Goal: Task Accomplishment & Management: Use online tool/utility

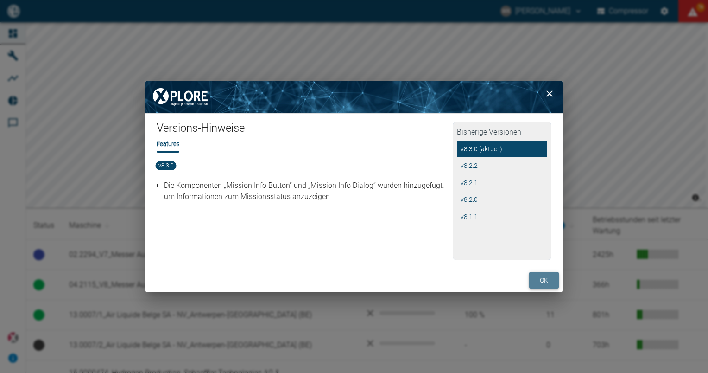
click at [550, 278] on button "ok" at bounding box center [544, 280] width 30 height 17
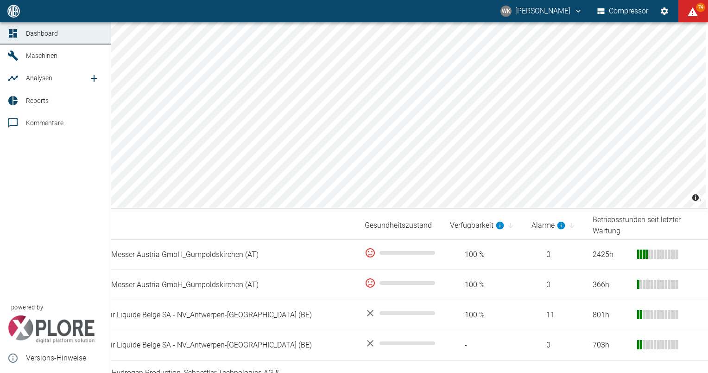
click at [37, 76] on span "Analysen" at bounding box center [39, 77] width 26 height 7
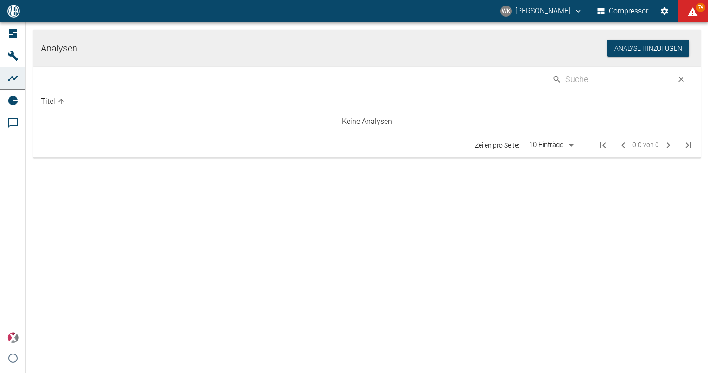
click at [567, 146] on body "WK [PERSON_NAME] Compressor 74 Dashboard Maschinen Analysen Reports Kommentare …" at bounding box center [354, 186] width 708 height 373
click at [634, 225] on div at bounding box center [354, 186] width 708 height 373
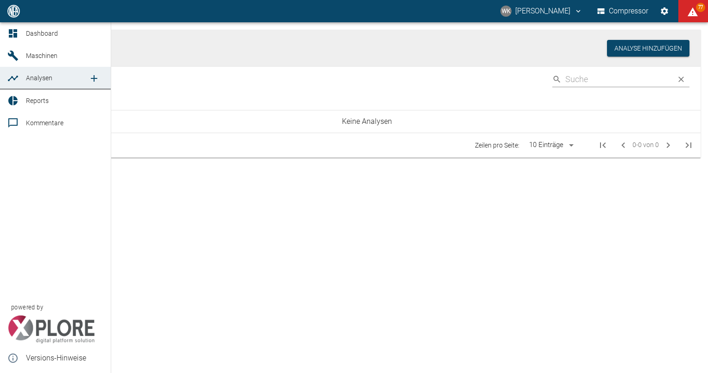
click at [6, 54] on link "Maschinen" at bounding box center [55, 55] width 111 height 22
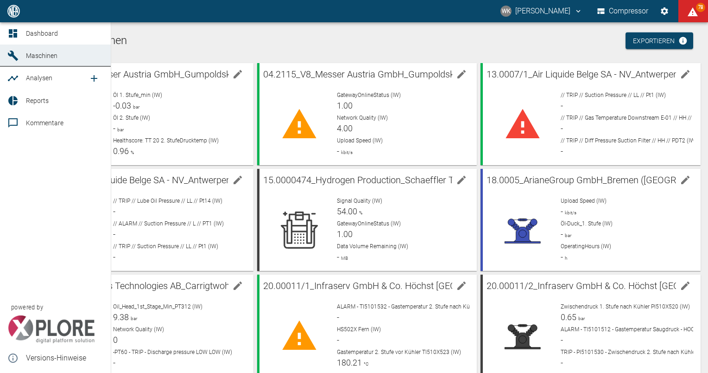
click at [35, 38] on span "Dashboard" at bounding box center [64, 33] width 77 height 11
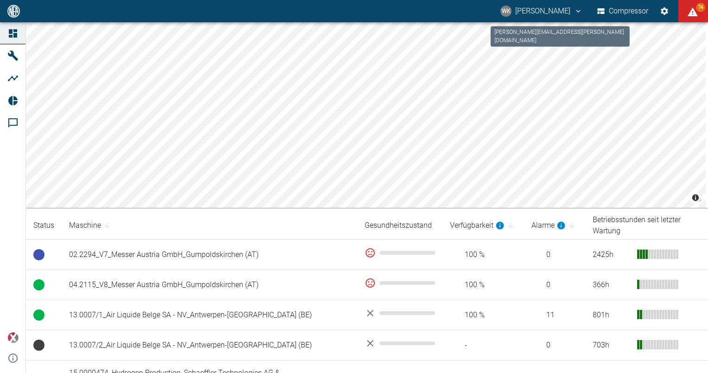
click at [574, 13] on icon "willy.kamnang@neuman-esser.com" at bounding box center [578, 11] width 8 height 8
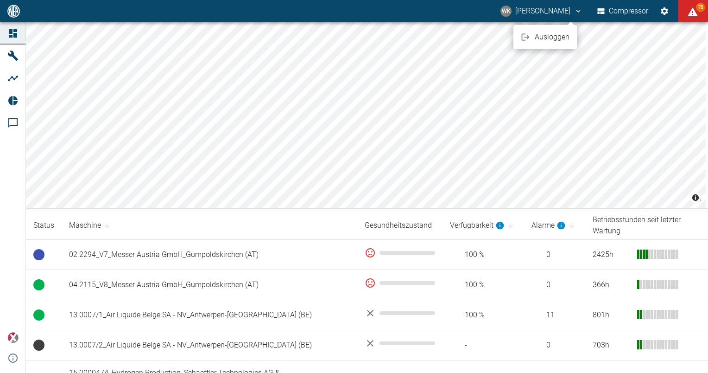
click at [573, 11] on div at bounding box center [354, 186] width 708 height 373
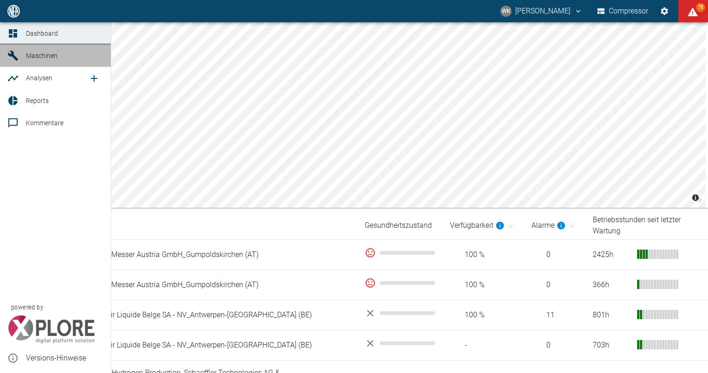
click at [39, 57] on span "Maschinen" at bounding box center [42, 55] width 32 height 7
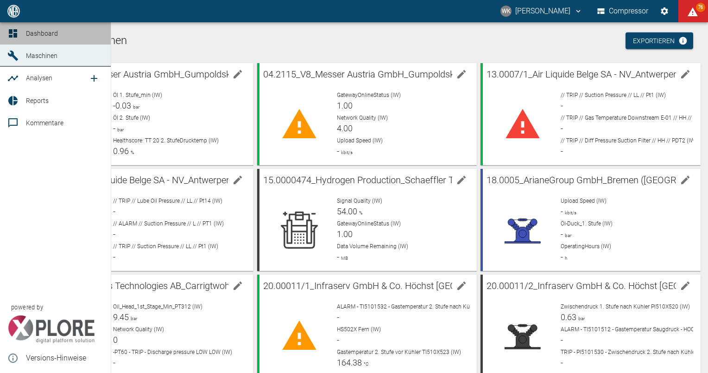
click at [11, 28] on icon at bounding box center [12, 33] width 11 height 11
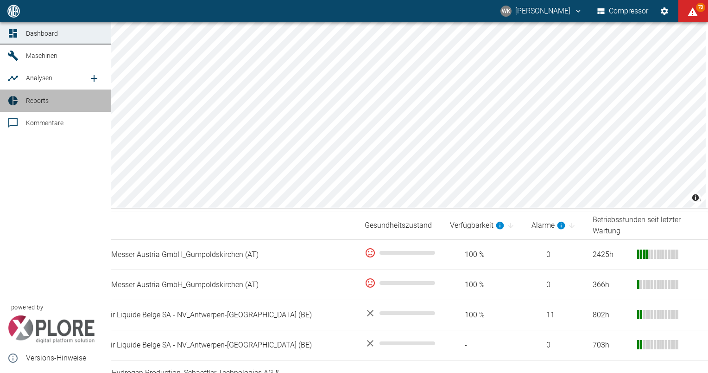
click at [12, 107] on link "Reports" at bounding box center [55, 100] width 111 height 22
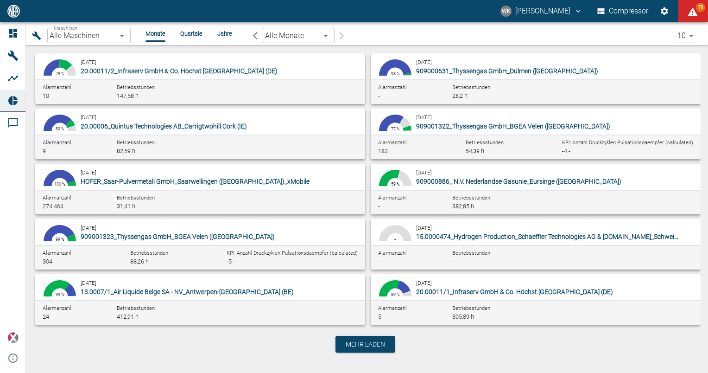
click at [117, 35] on body "WK [PERSON_NAME] Compressor 70 Dashboard Maschinen Analysen Reports Kommentare …" at bounding box center [354, 186] width 708 height 373
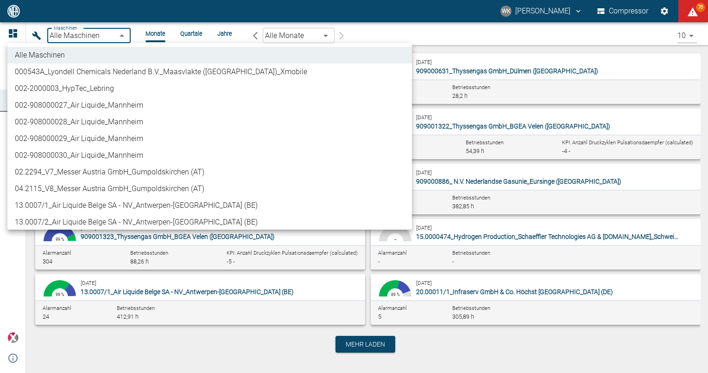
click at [225, 8] on div at bounding box center [354, 186] width 708 height 373
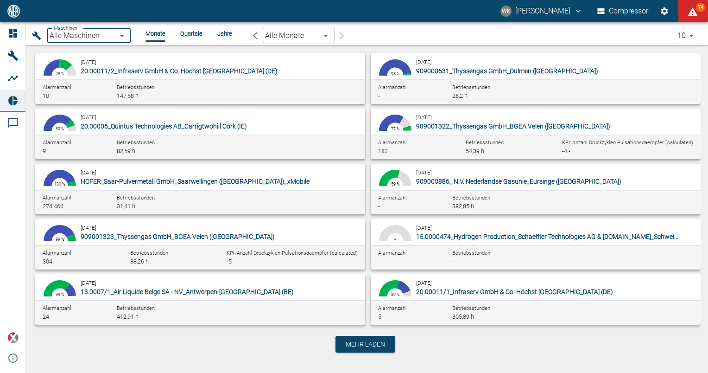
click at [260, 68] on span "20.00011/2_Infraserv GmbH & Co. Höchst [GEOGRAPHIC_DATA] (DE)" at bounding box center [179, 70] width 197 height 7
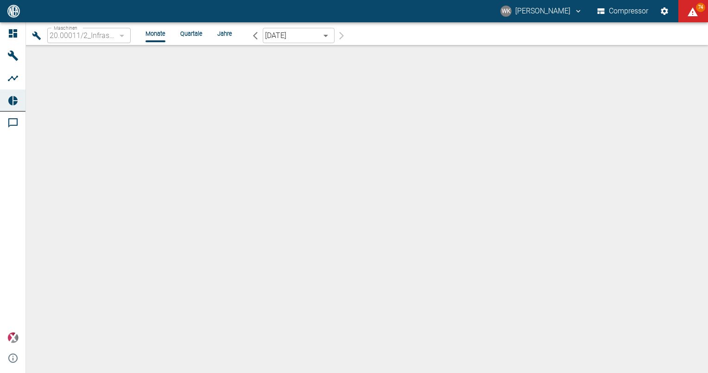
type input "c2276273-5d8b-49b3-874e-7f9c43a86a1e"
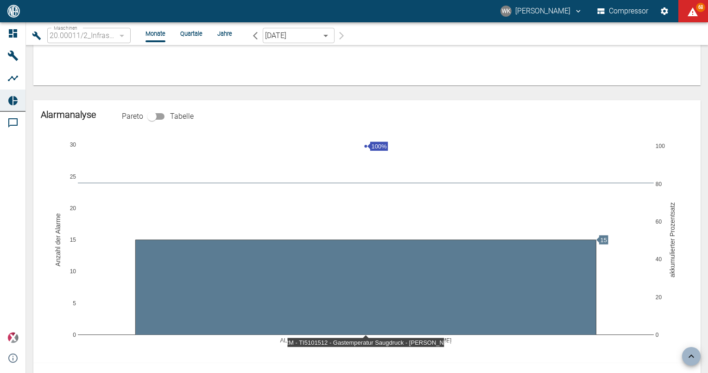
scroll to position [649, 0]
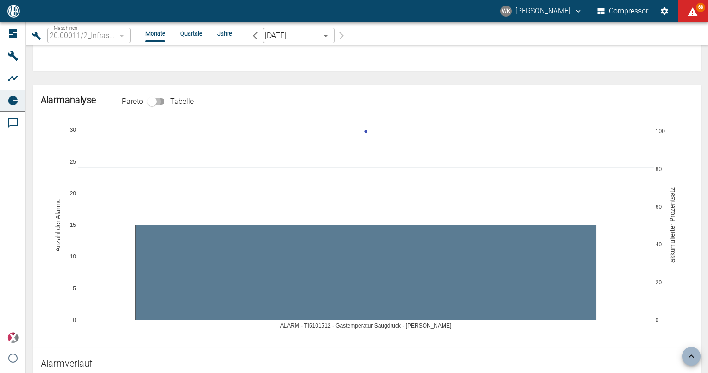
click at [162, 99] on input "checkbox" at bounding box center [152, 102] width 53 height 18
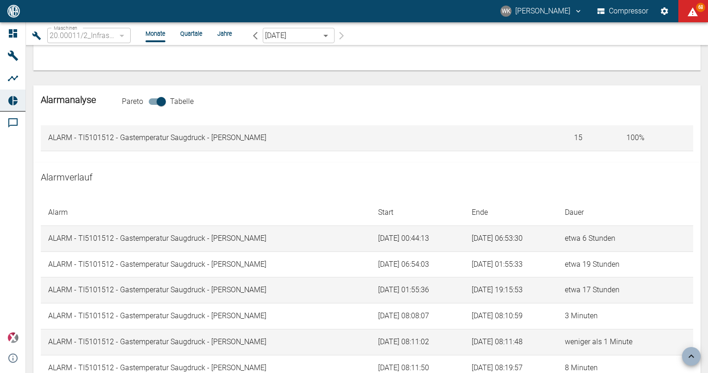
click at [154, 102] on input "checkbox" at bounding box center [161, 102] width 53 height 18
checkbox input "false"
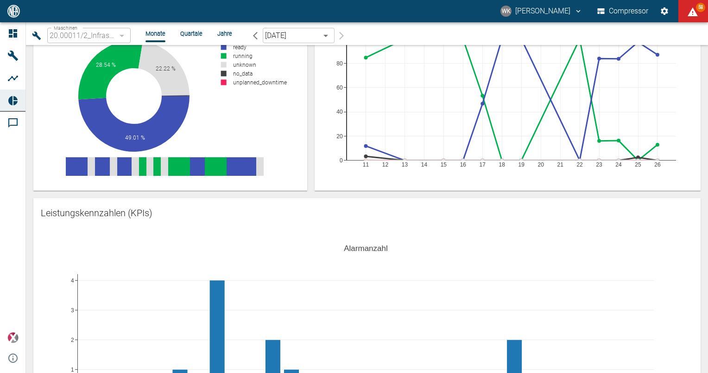
scroll to position [0, 0]
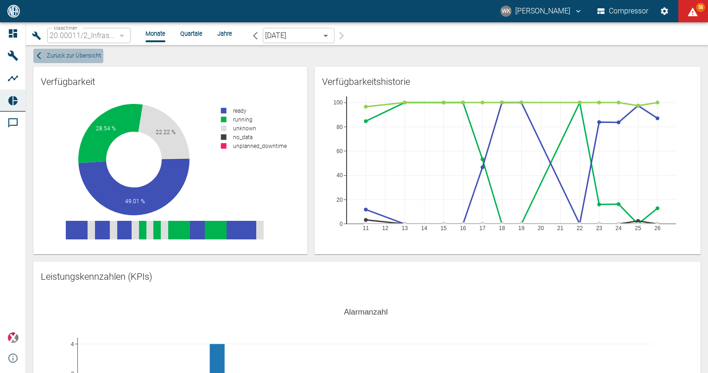
click at [43, 59] on button "Zurück zur Übersicht" at bounding box center [68, 56] width 70 height 14
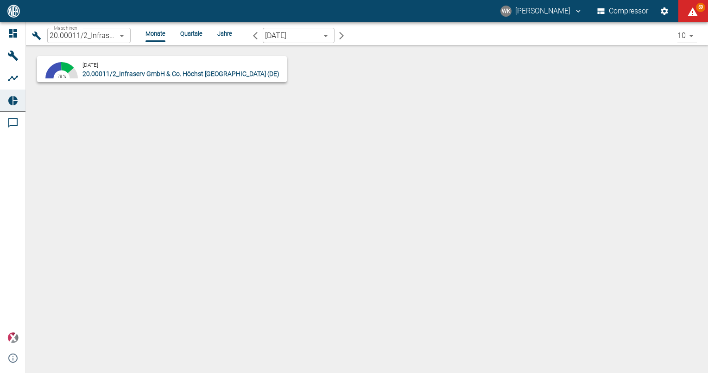
click at [127, 41] on body "WK [PERSON_NAME] Compressor 59 Dashboard Maschinen Analysen Reports Kommentare …" at bounding box center [354, 186] width 708 height 373
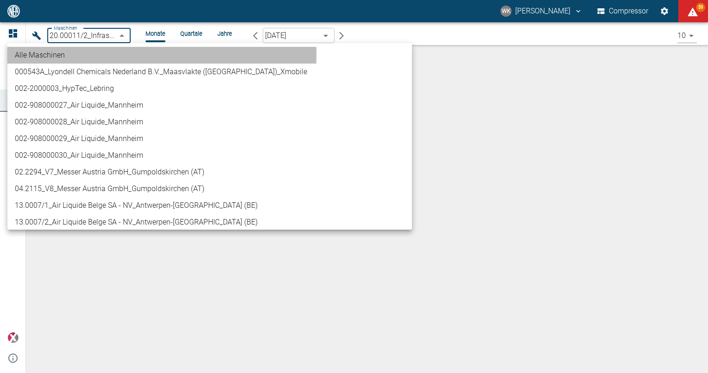
click at [83, 54] on li "Alle Maschinen" at bounding box center [209, 55] width 405 height 17
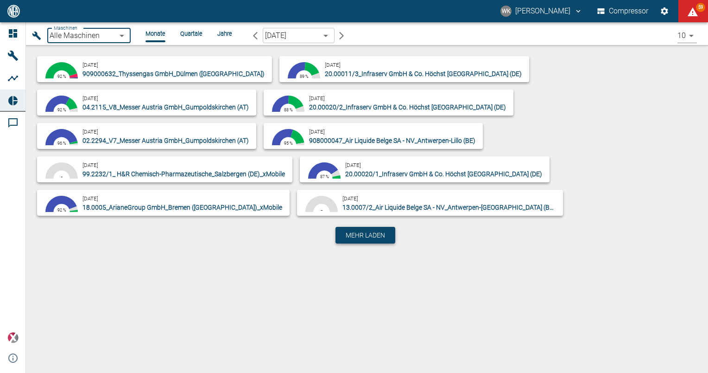
click at [389, 227] on button "Mehr laden" at bounding box center [366, 235] width 60 height 17
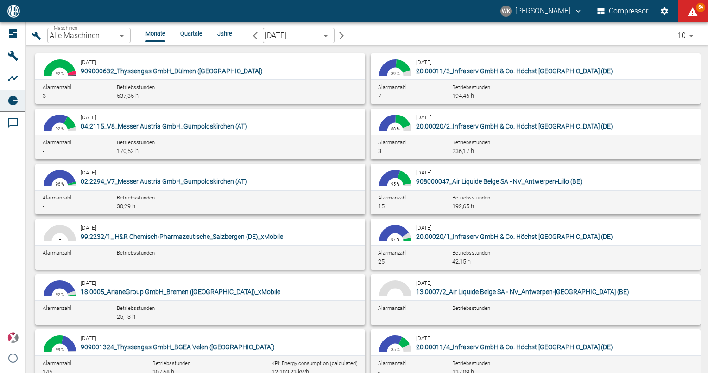
click at [409, 11] on div "WK [PERSON_NAME] Compressor 54" at bounding box center [354, 11] width 708 height 22
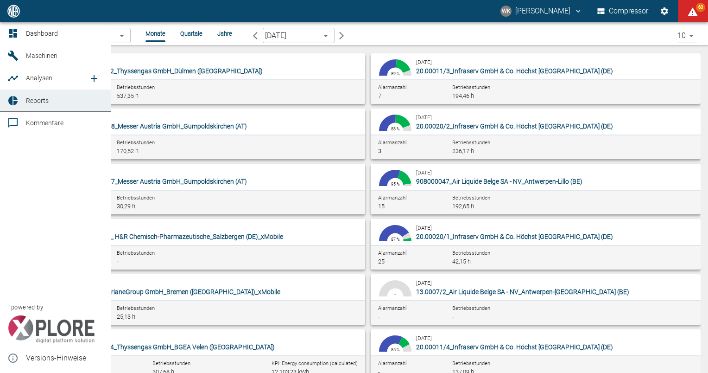
click at [31, 52] on span "Maschinen" at bounding box center [42, 55] width 32 height 7
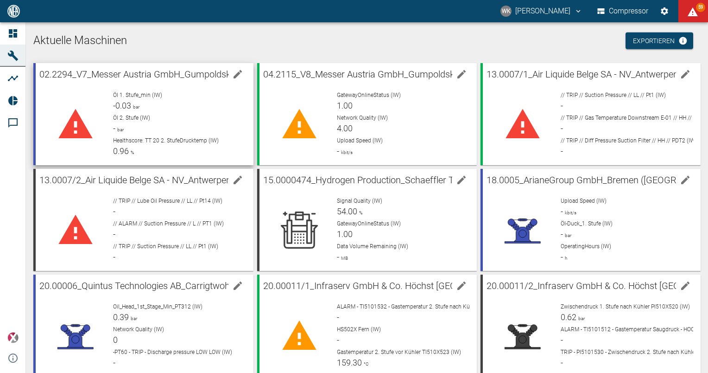
click at [216, 115] on p "Öl 2. Stufe (IW)" at bounding box center [179, 118] width 133 height 8
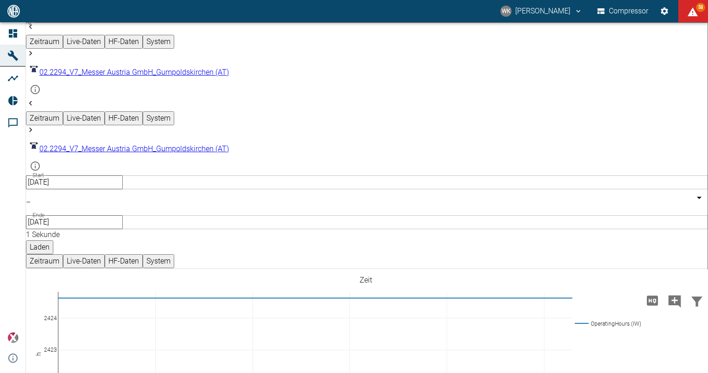
click at [105, 254] on button "Live-Daten" at bounding box center [84, 261] width 42 height 14
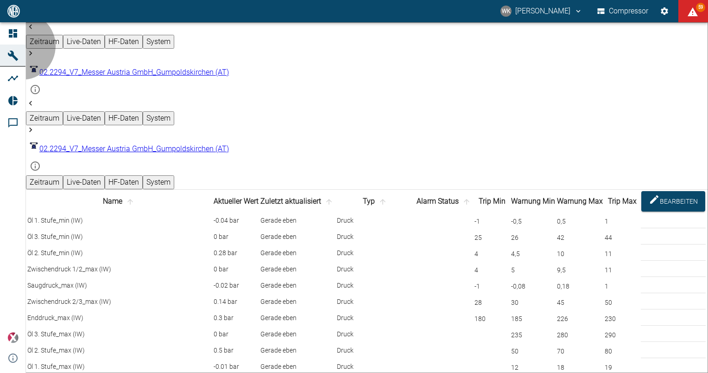
click at [143, 175] on button "HF-Daten" at bounding box center [124, 182] width 38 height 14
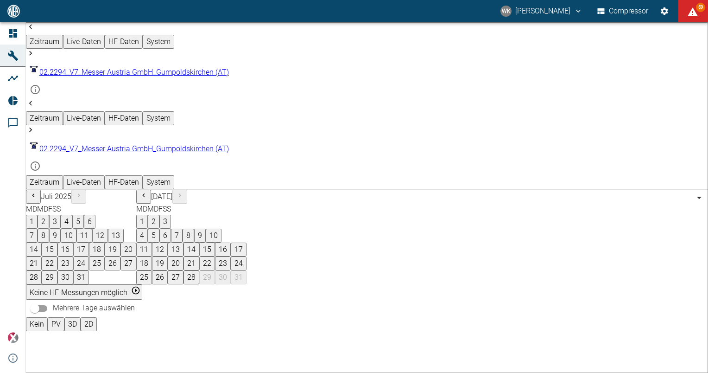
click at [174, 175] on button "System" at bounding box center [159, 182] width 32 height 14
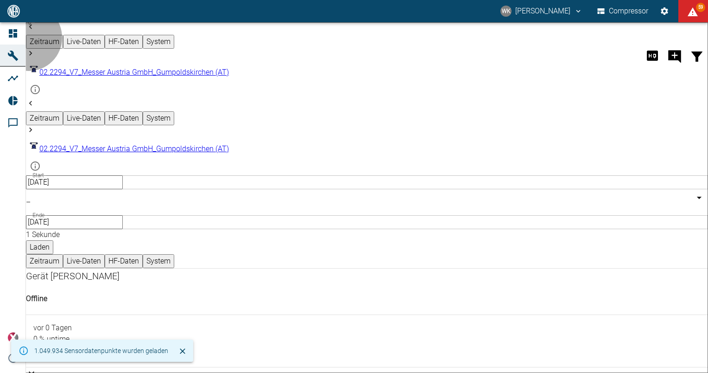
click at [63, 254] on button "Zeitraum" at bounding box center [44, 261] width 37 height 14
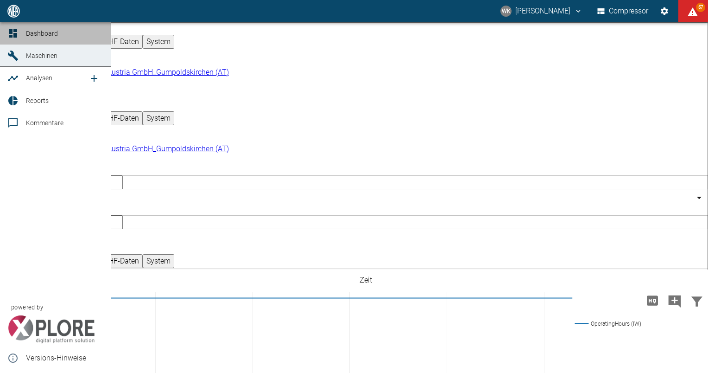
click at [50, 36] on span "Dashboard" at bounding box center [42, 33] width 32 height 7
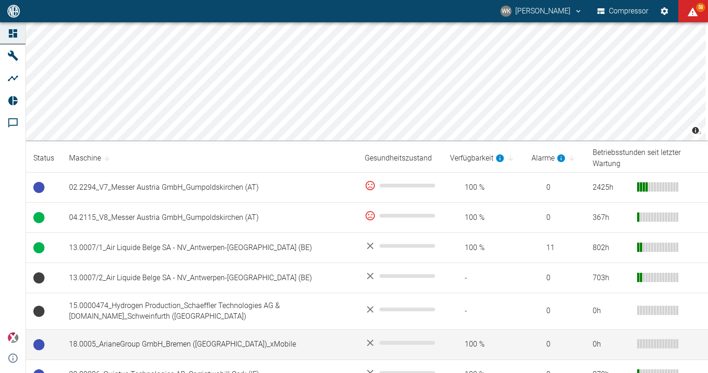
scroll to position [139, 0]
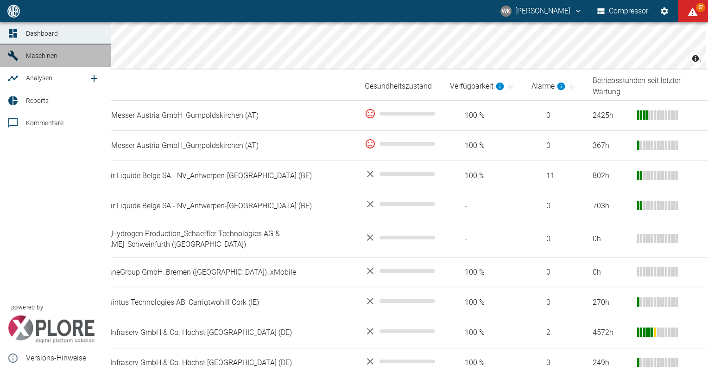
click at [7, 56] on link "Maschinen" at bounding box center [55, 55] width 111 height 22
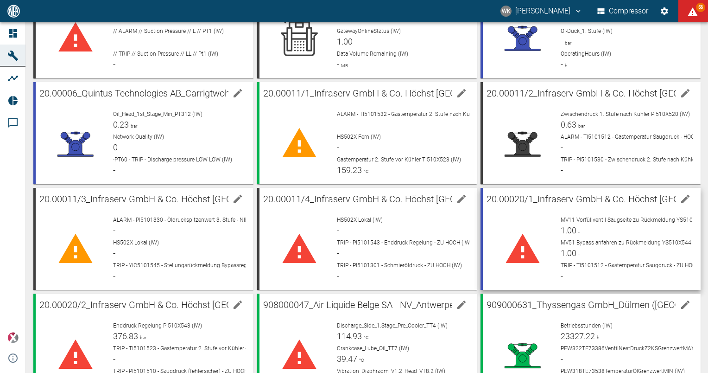
scroll to position [139, 0]
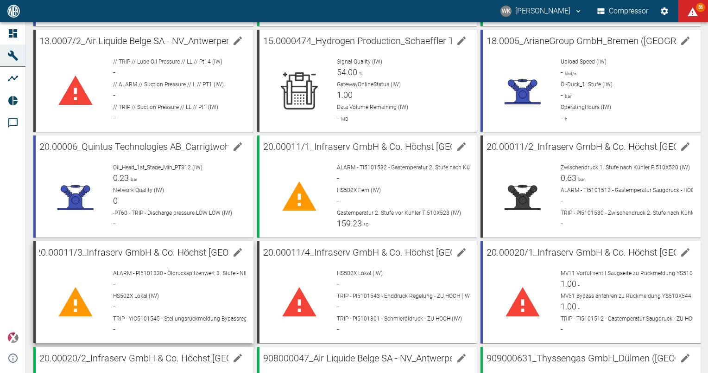
click at [145, 254] on span "20.00011/3_Infraserv GmbH & Co. Höchst [GEOGRAPHIC_DATA] (DE)_002-2000011/3" at bounding box center [209, 252] width 346 height 11
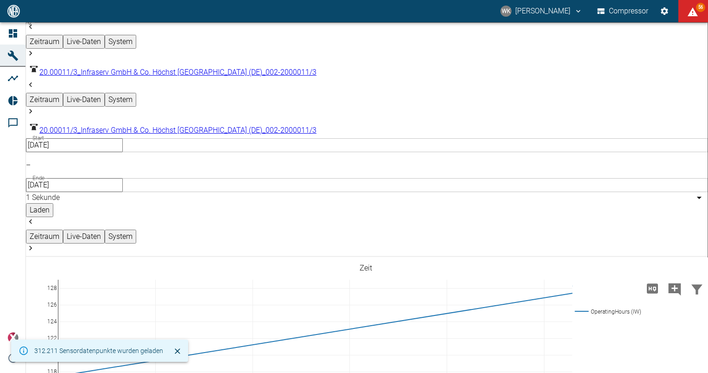
click at [123, 138] on input "[DATE]" at bounding box center [74, 145] width 97 height 14
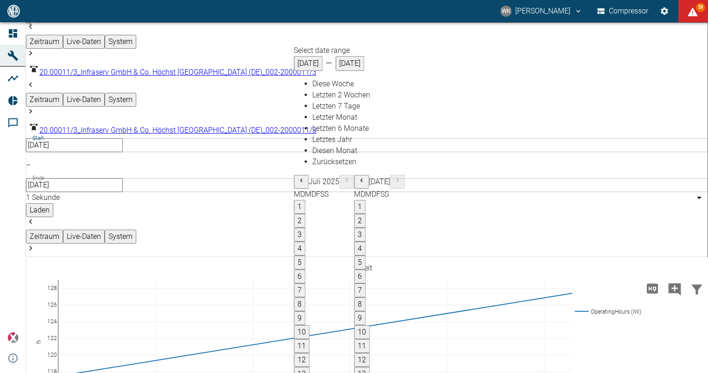
click at [298, 177] on icon "Previous month" at bounding box center [301, 180] width 7 height 7
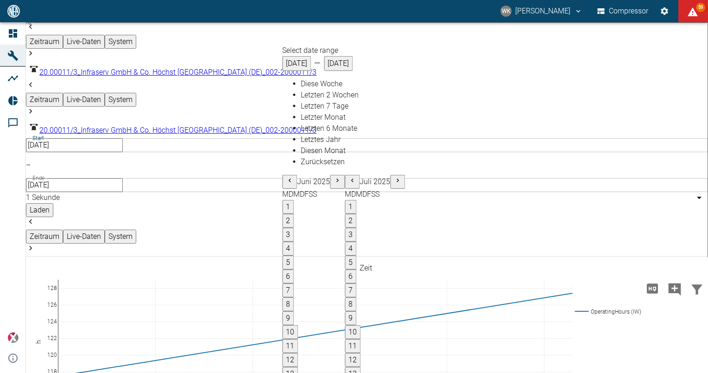
click at [286, 177] on icon "Previous month" at bounding box center [289, 180] width 7 height 7
click at [285, 177] on icon "Previous month" at bounding box center [288, 180] width 7 height 7
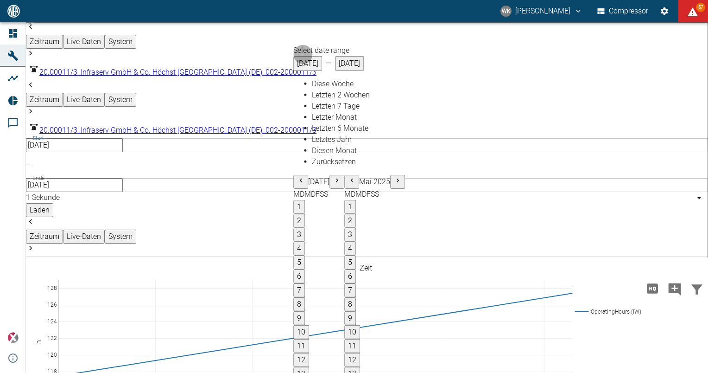
click at [297, 177] on icon "Previous month" at bounding box center [300, 180] width 7 height 7
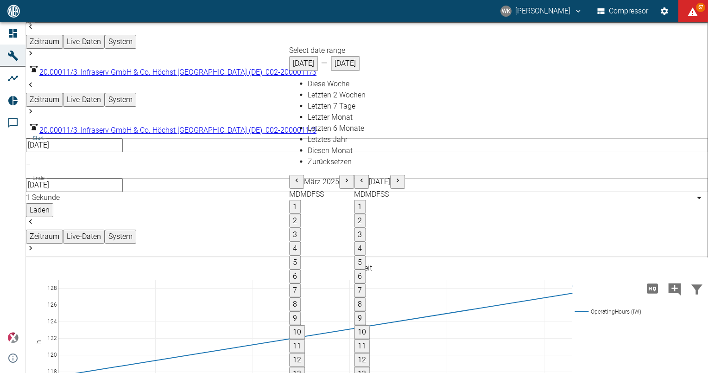
click at [293, 177] on icon "Previous month" at bounding box center [296, 180] width 7 height 7
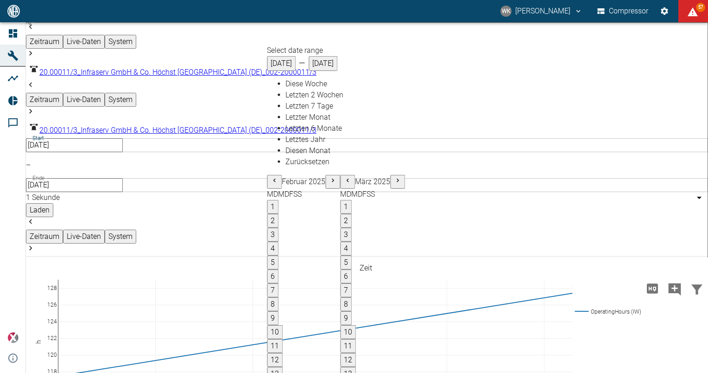
click at [271, 177] on icon "Previous month" at bounding box center [274, 180] width 7 height 7
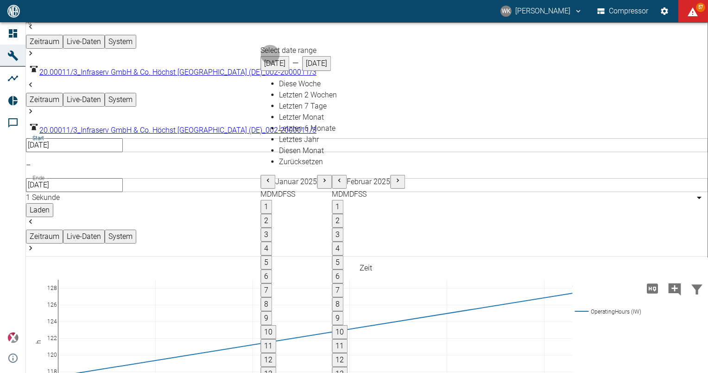
click at [264, 177] on icon "Previous month" at bounding box center [267, 180] width 7 height 7
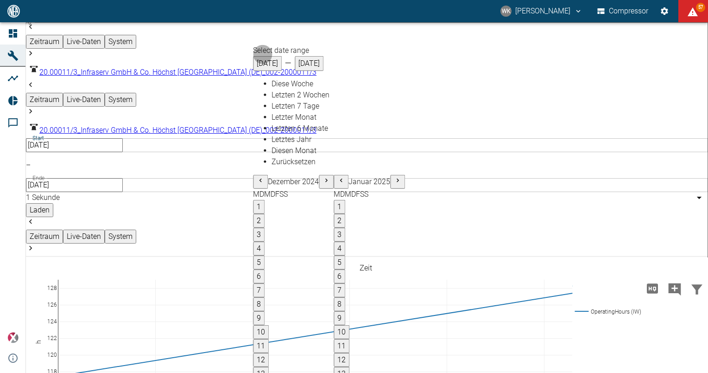
click at [257, 177] on icon "Previous month" at bounding box center [260, 180] width 7 height 7
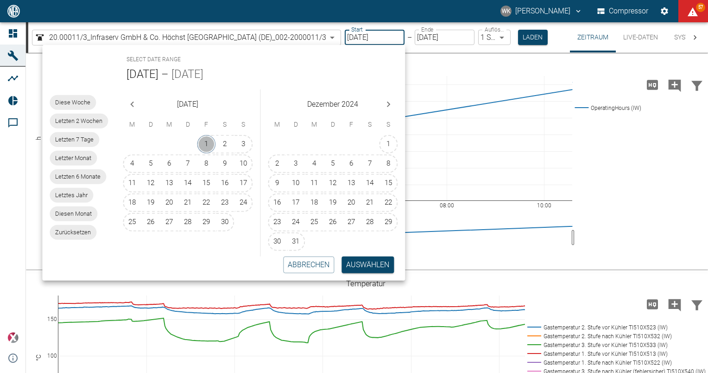
click at [206, 141] on button "1" at bounding box center [206, 144] width 19 height 19
type input "01.11.2024"
type input "10min"
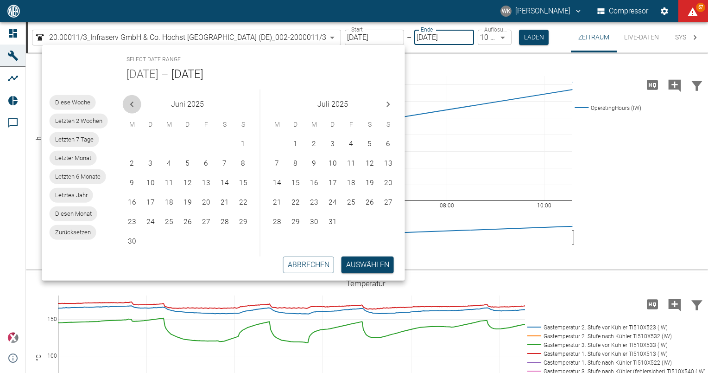
click at [129, 104] on icon "Previous month" at bounding box center [132, 104] width 11 height 11
click at [128, 105] on icon "Previous month" at bounding box center [132, 104] width 11 height 11
click at [128, 106] on icon "Previous month" at bounding box center [132, 104] width 11 height 11
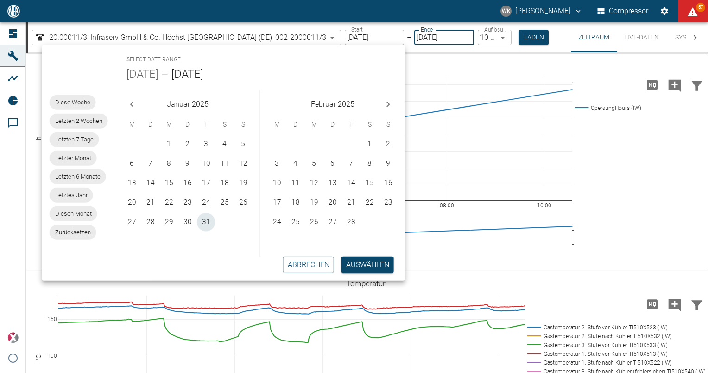
click at [127, 106] on icon "Previous month" at bounding box center [132, 104] width 11 height 11
click at [190, 161] on button "7" at bounding box center [187, 163] width 19 height 19
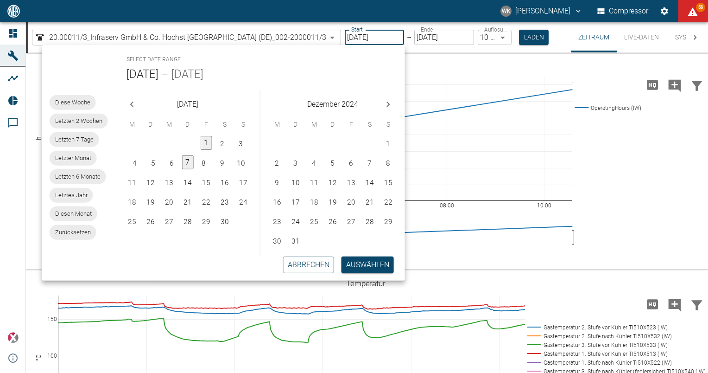
type input "07.11.2024"
type input "2min"
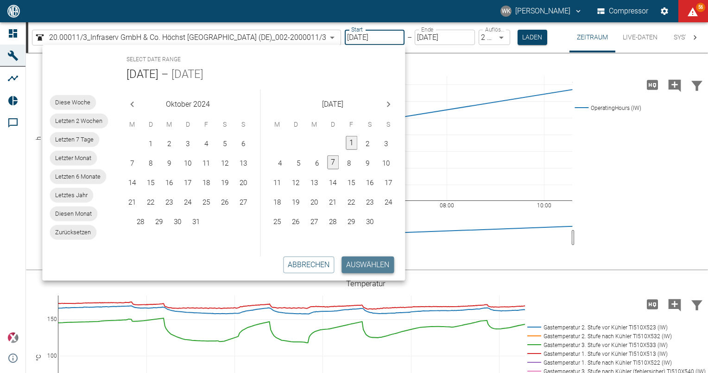
click at [371, 263] on button "Auswählen" at bounding box center [368, 264] width 52 height 17
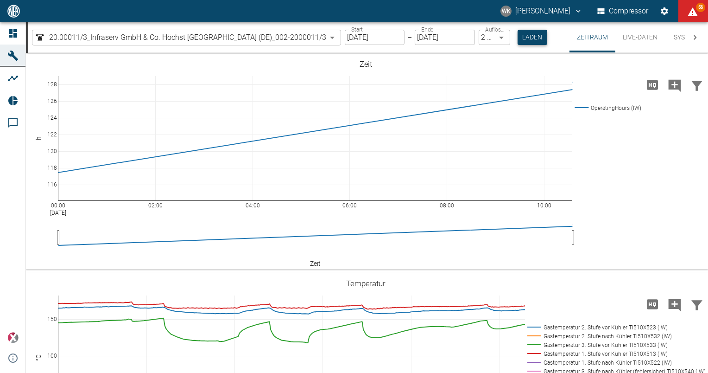
click at [527, 40] on button "Laden" at bounding box center [533, 37] width 30 height 15
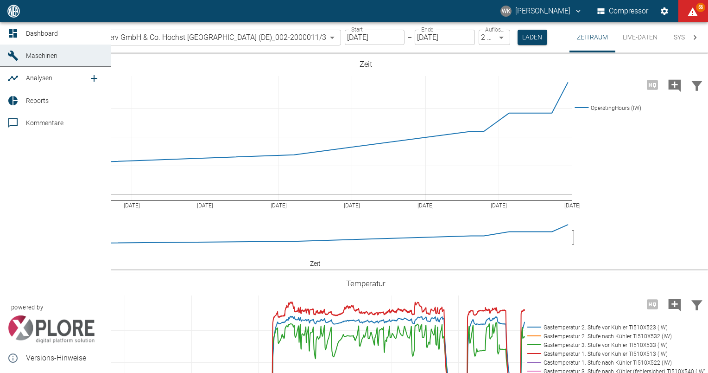
click at [13, 54] on icon at bounding box center [13, 56] width 10 height 10
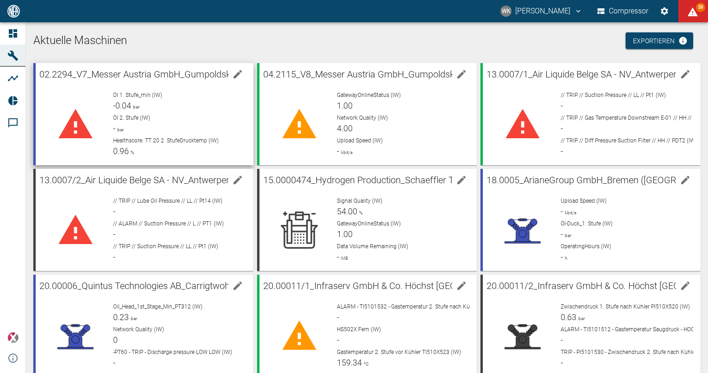
click at [17, 33] on icon at bounding box center [13, 33] width 8 height 8
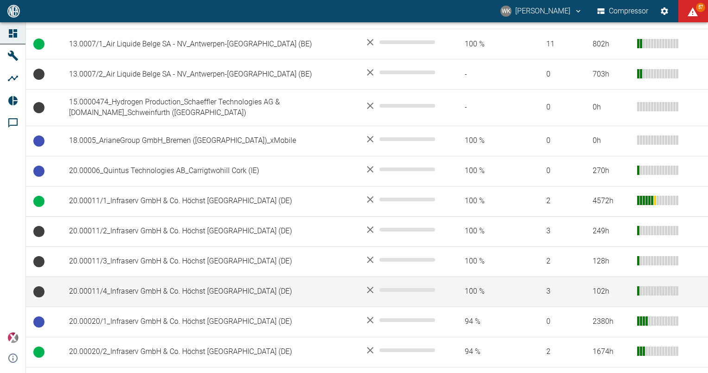
scroll to position [324, 0]
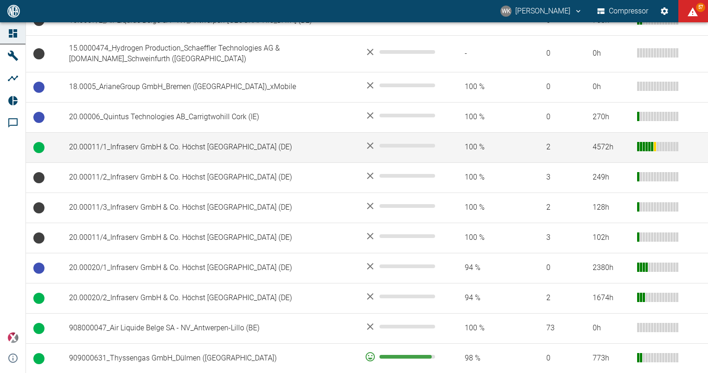
click at [146, 149] on td "20.00011/1_Infraserv GmbH & Co. Höchst [GEOGRAPHIC_DATA] (DE)" at bounding box center [210, 147] width 296 height 30
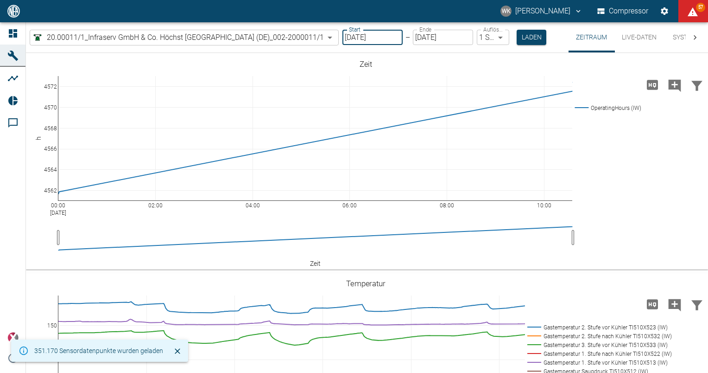
click at [381, 36] on input "[DATE]" at bounding box center [373, 37] width 60 height 15
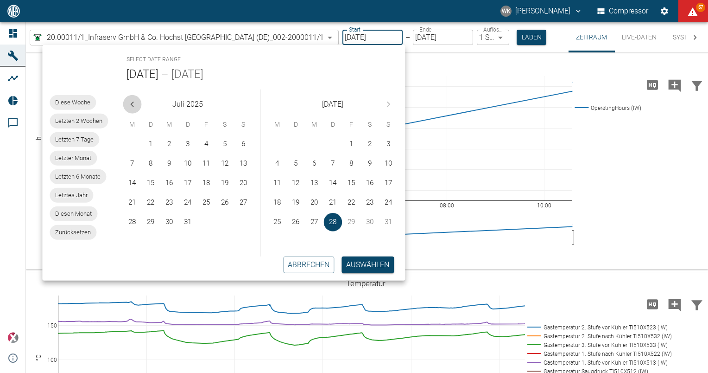
click at [134, 105] on icon "Previous month" at bounding box center [132, 104] width 11 height 11
click at [134, 106] on icon "Previous month" at bounding box center [132, 104] width 11 height 11
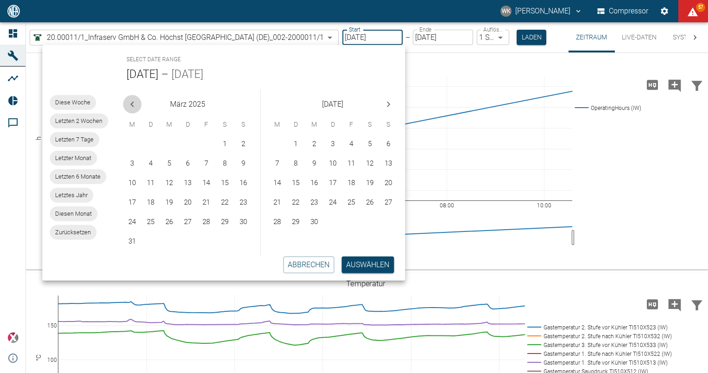
click at [133, 106] on icon "Previous month" at bounding box center [132, 104] width 11 height 11
click at [133, 105] on icon "Previous month" at bounding box center [132, 104] width 11 height 11
click at [207, 145] on button "1" at bounding box center [206, 144] width 19 height 19
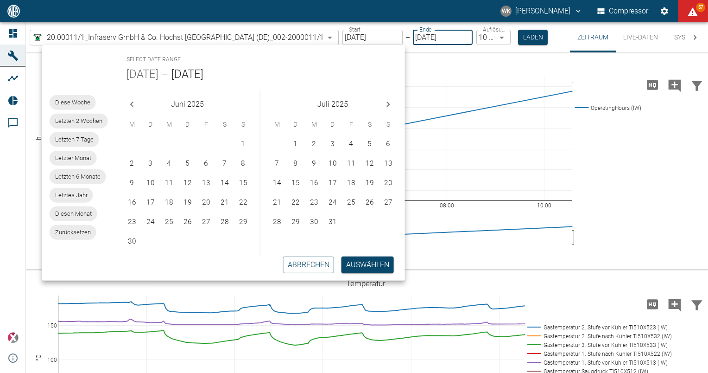
type input "01.11.2024"
type input "10min"
click at [138, 108] on button "Previous month" at bounding box center [132, 104] width 19 height 19
click at [139, 110] on button "Previous month" at bounding box center [132, 104] width 19 height 19
click at [139, 112] on div "[DATE]" at bounding box center [187, 102] width 145 height 26
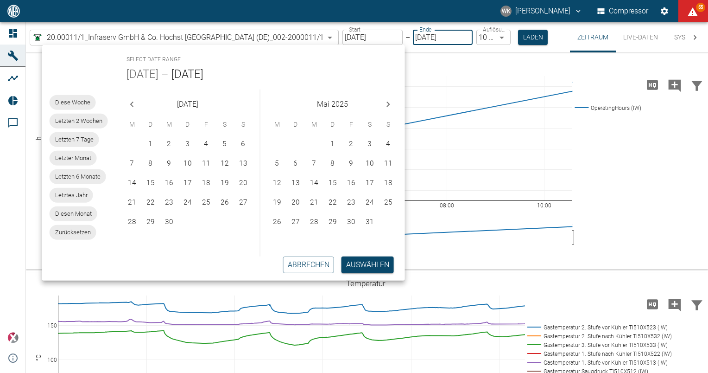
click at [139, 112] on div "[DATE]" at bounding box center [187, 102] width 145 height 26
drag, startPoint x: 139, startPoint y: 112, endPoint x: 130, endPoint y: 105, distance: 10.9
click at [130, 105] on icon "Previous month" at bounding box center [132, 104] width 11 height 11
click at [129, 106] on icon "Previous month" at bounding box center [132, 104] width 11 height 11
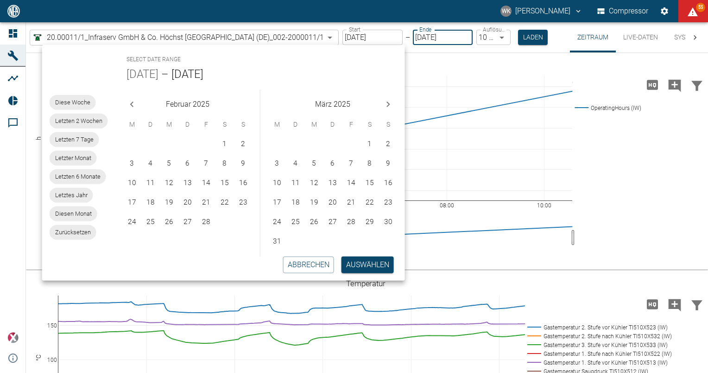
click at [129, 106] on icon "Previous month" at bounding box center [132, 104] width 11 height 11
click at [190, 161] on button "7" at bounding box center [187, 163] width 19 height 19
type input "07.11.2024"
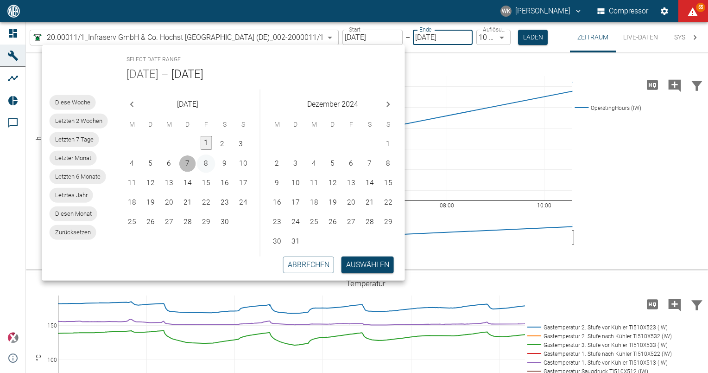
type input "2min"
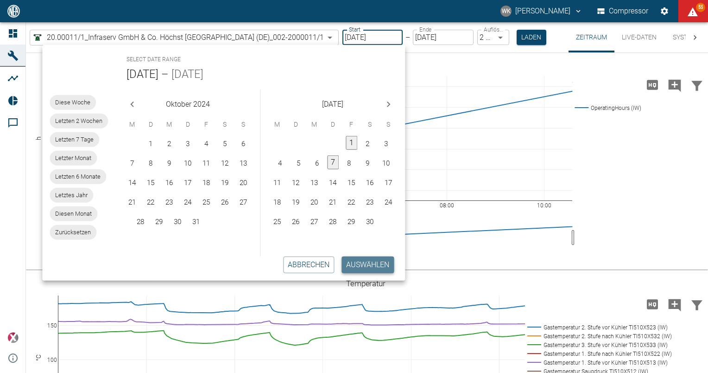
click at [363, 270] on button "Auswählen" at bounding box center [368, 264] width 52 height 17
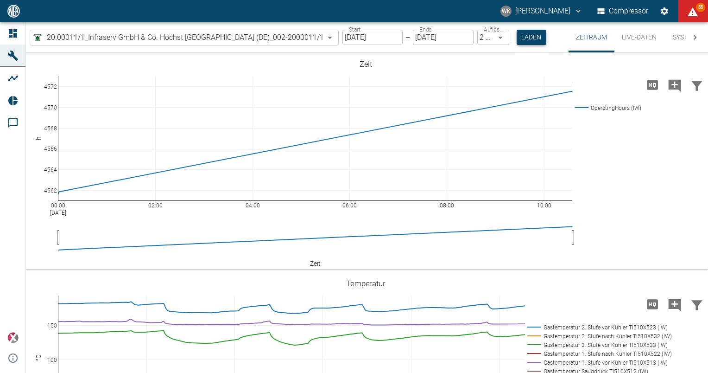
click at [530, 36] on button "Laden" at bounding box center [532, 37] width 30 height 15
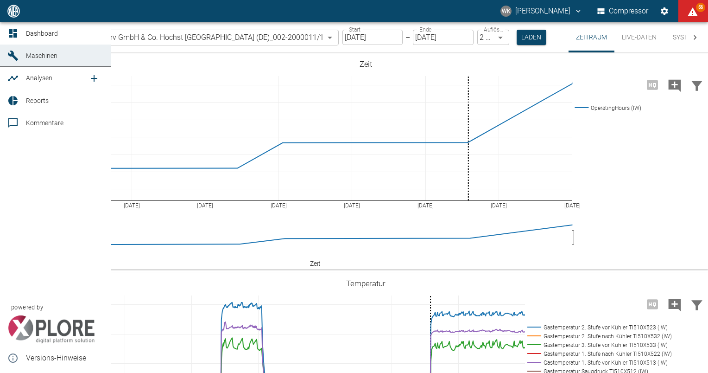
click at [54, 58] on span "Maschinen" at bounding box center [42, 55] width 32 height 7
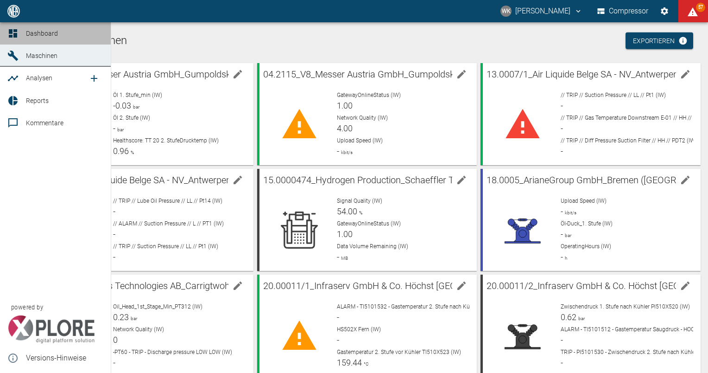
click at [12, 30] on icon at bounding box center [13, 33] width 8 height 8
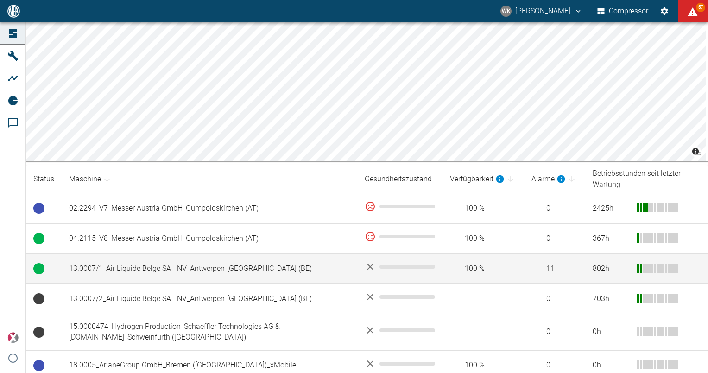
scroll to position [93, 0]
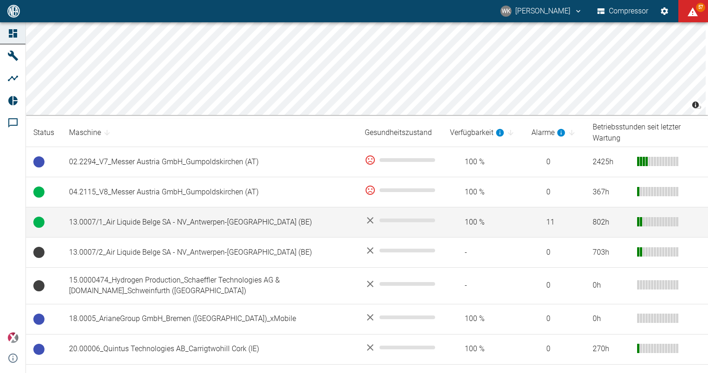
click at [142, 222] on td "13.0007/1_Air Liquide Belge SA - NV_Antwerpen-[GEOGRAPHIC_DATA] (BE)" at bounding box center [210, 222] width 296 height 30
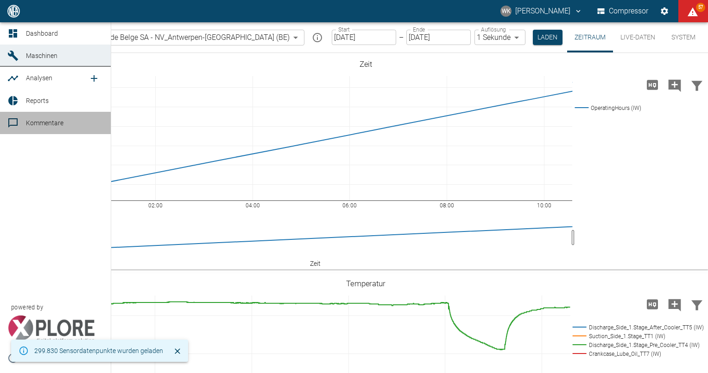
click at [39, 119] on span "Kommentare" at bounding box center [45, 122] width 38 height 7
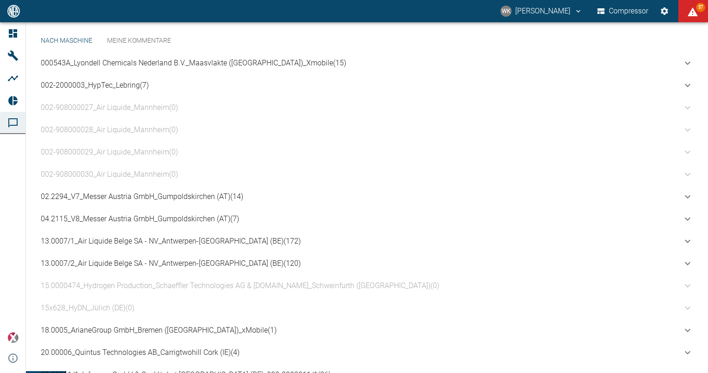
click at [106, 247] on p "13.0007/1_Air Liquide Belge SA - NV_Antwerpen-Lillo (BE) (172)" at bounding box center [171, 240] width 260 height 11
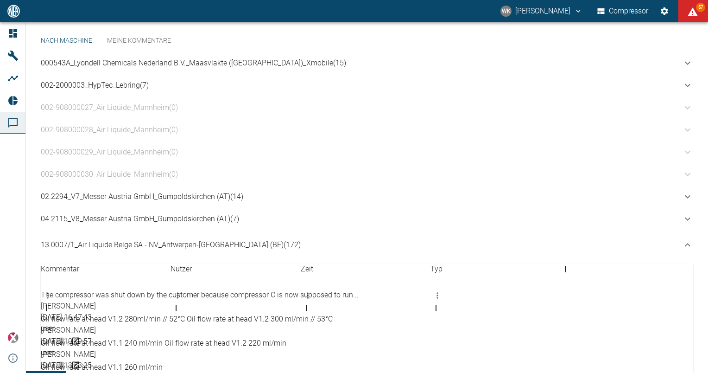
scroll to position [185, 0]
click at [155, 289] on div "The compressor was shut down by the customer because compressor C is now suppos…" at bounding box center [252, 294] width 422 height 11
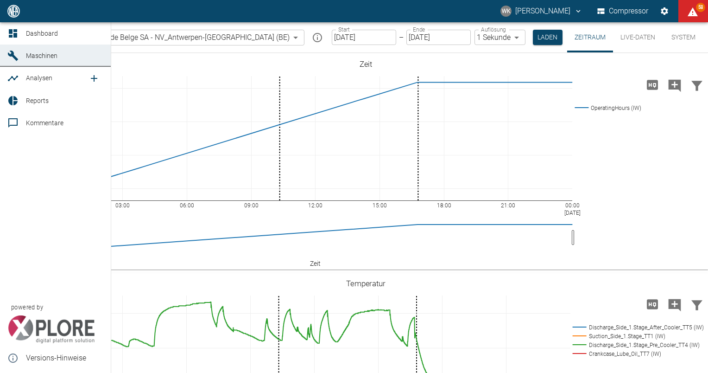
click at [13, 51] on icon at bounding box center [12, 55] width 11 height 11
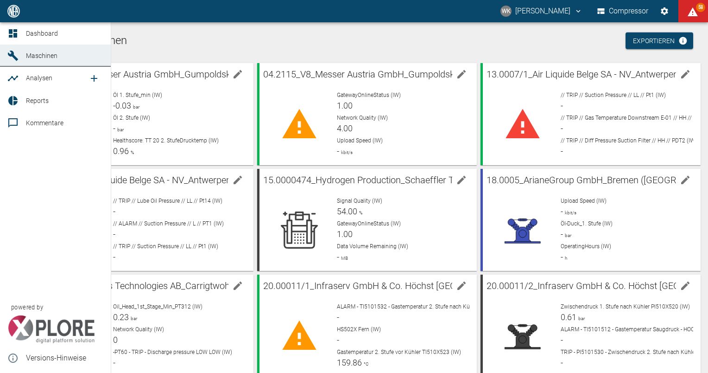
click at [15, 31] on icon at bounding box center [13, 33] width 8 height 8
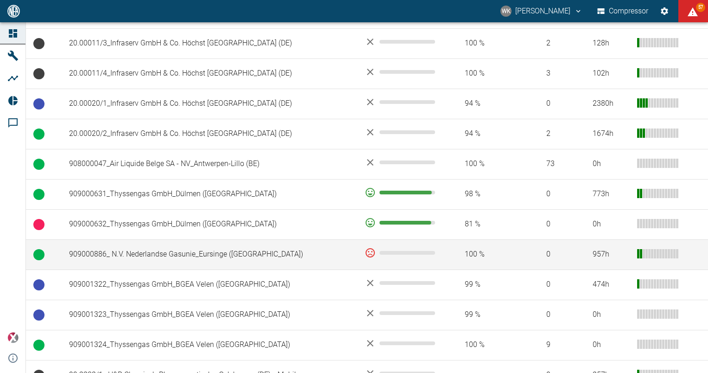
scroll to position [510, 0]
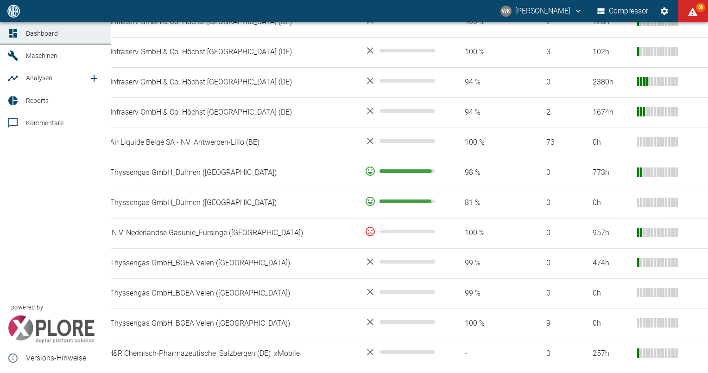
click at [9, 76] on icon at bounding box center [12, 78] width 11 height 11
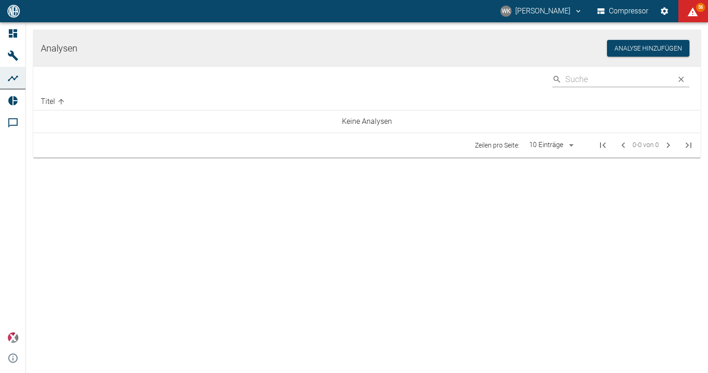
click at [216, 42] on h1 "Analysen" at bounding box center [324, 48] width 566 height 15
click at [631, 48] on button "Analyse hinzufügen" at bounding box center [648, 48] width 82 height 17
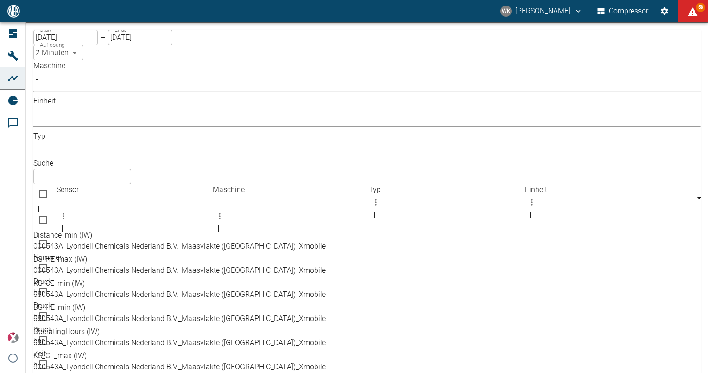
click at [152, 77] on body "WK Willy Kamnang Compressor 58 Dashboard Maschinen Analysen Reports Kommentare …" at bounding box center [354, 186] width 708 height 373
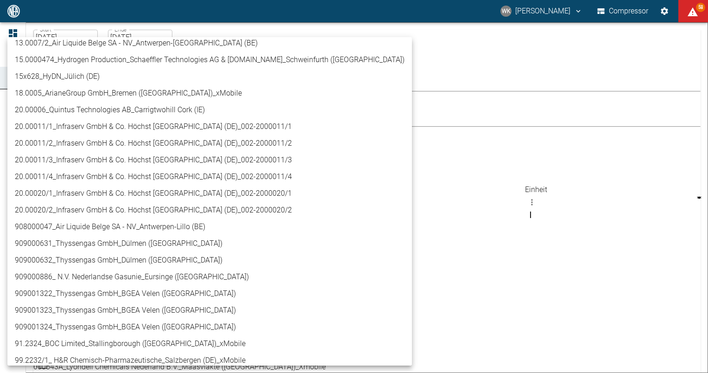
scroll to position [232, 0]
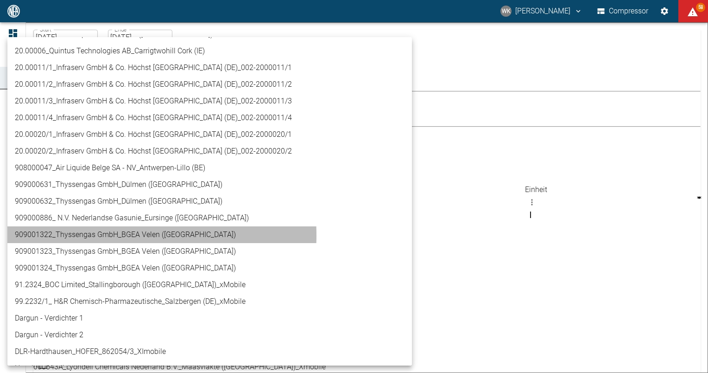
click at [89, 235] on li "909001322_Thyssengas GmbH_BGEA Velen ([GEOGRAPHIC_DATA])" at bounding box center [209, 234] width 405 height 17
type input "259bb4d1-24a0-4d0a-9cdd-a1b37587fdca"
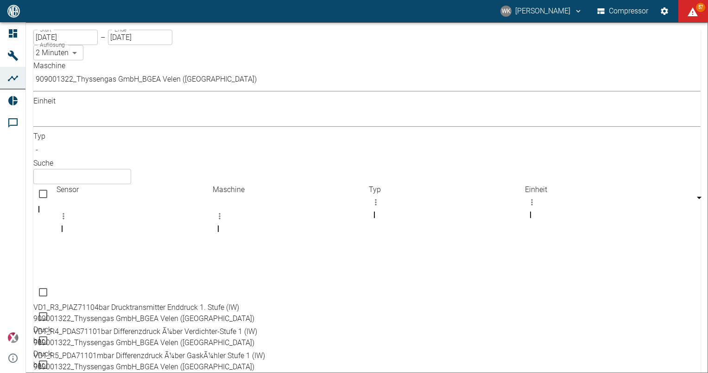
scroll to position [125, 0]
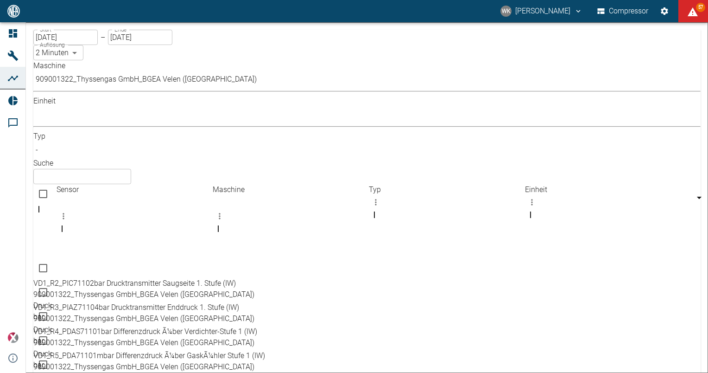
checkbox input "false"
checkbox input "true"
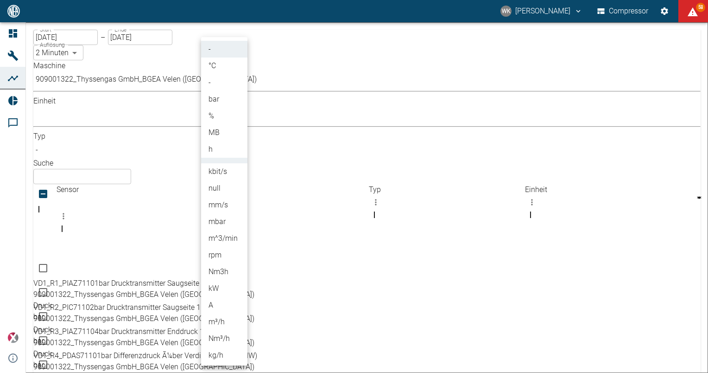
click at [241, 80] on body "WK Willy Kamnang Compressor 58 Dashboard Maschinen Analysen Reports Kommentare …" at bounding box center [354, 186] width 708 height 373
click at [215, 64] on li "°C" at bounding box center [224, 65] width 46 height 17
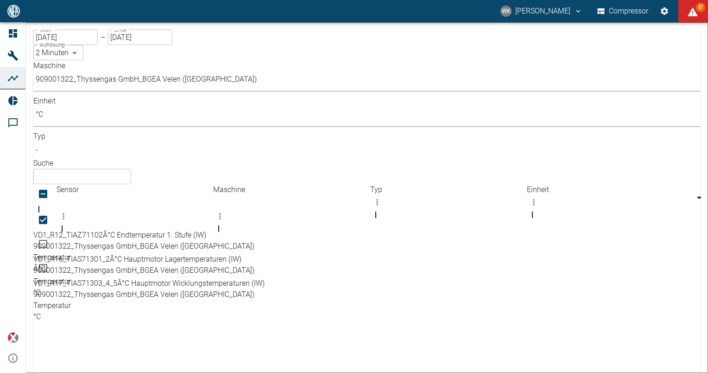
type input "°C"
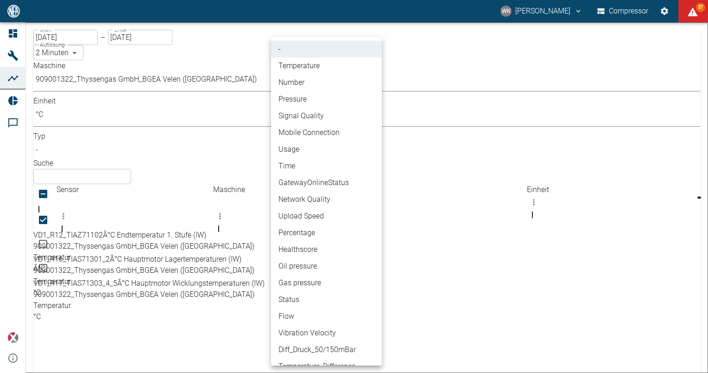
click at [374, 81] on body "WK Willy Kamnang Compressor 57 Dashboard Maschinen Analysen Reports Kommentare …" at bounding box center [354, 186] width 708 height 373
click at [504, 37] on div at bounding box center [354, 186] width 708 height 373
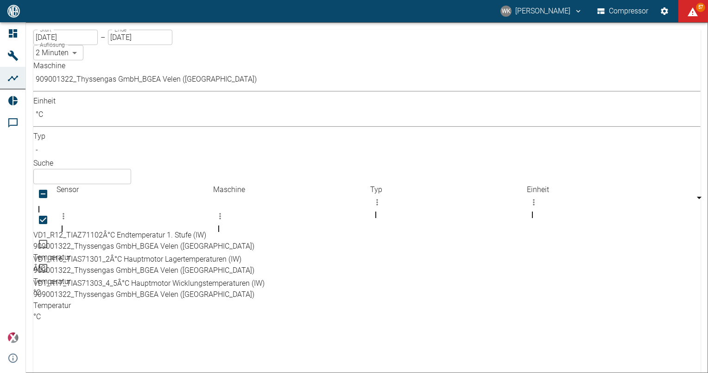
click at [460, 94] on div at bounding box center [354, 186] width 708 height 373
click at [131, 169] on input "text" at bounding box center [82, 176] width 98 height 15
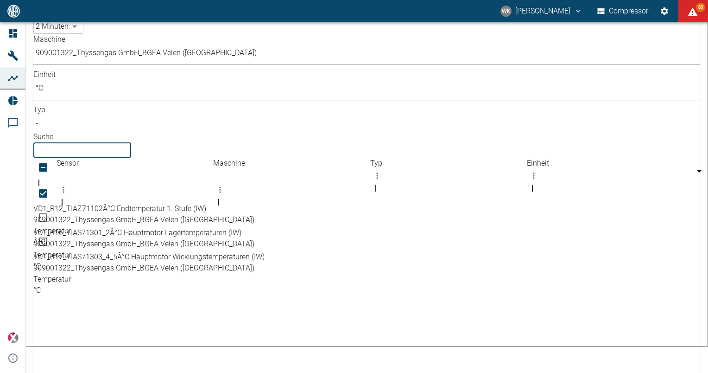
scroll to position [49, 0]
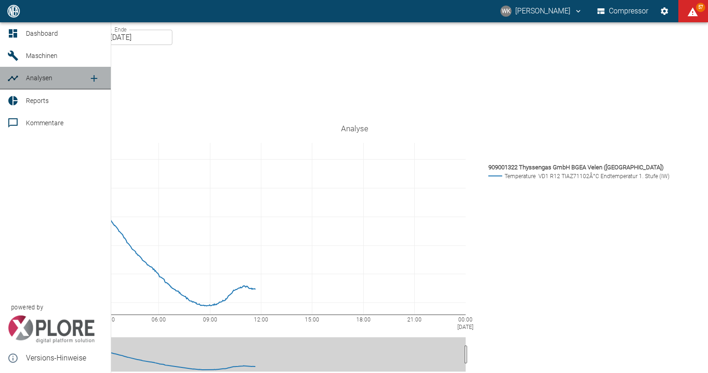
click at [76, 78] on span "Analysen" at bounding box center [57, 77] width 63 height 11
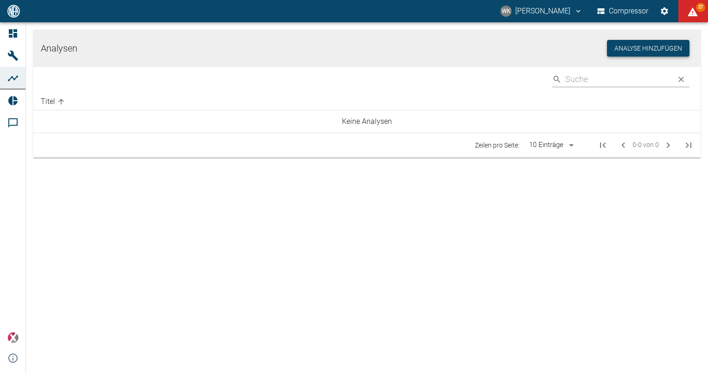
click at [666, 44] on button "Analyse hinzufügen" at bounding box center [648, 48] width 82 height 17
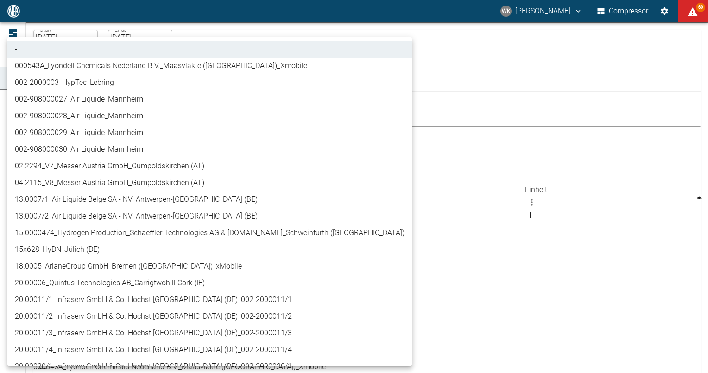
click at [154, 83] on body "WK Willy Kamnang Compressor 60 Dashboard Maschinen Analysen Reports Kommentare …" at bounding box center [354, 186] width 708 height 373
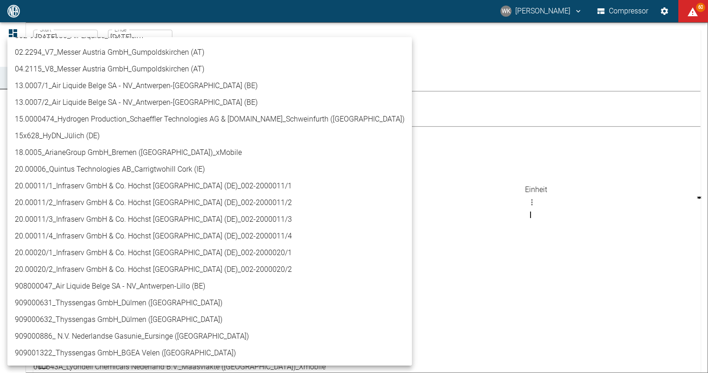
scroll to position [278, 0]
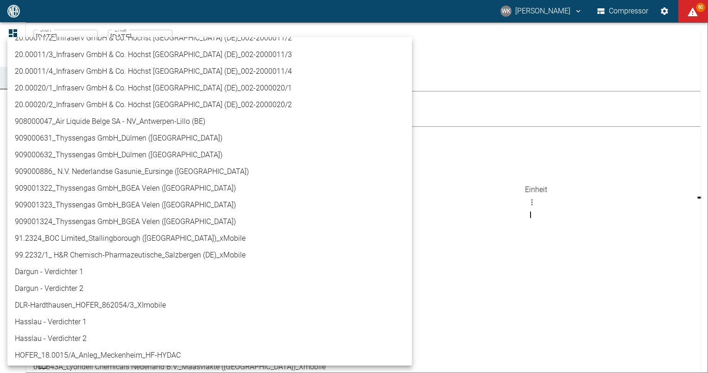
click at [41, 184] on li "909001322_Thyssengas GmbH_BGEA Velen ([GEOGRAPHIC_DATA])" at bounding box center [209, 188] width 405 height 17
type input "259bb4d1-24a0-4d0a-9cdd-a1b37587fdca"
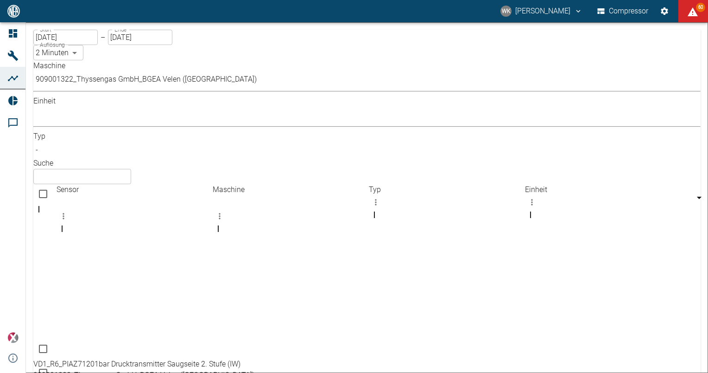
scroll to position [166, 0]
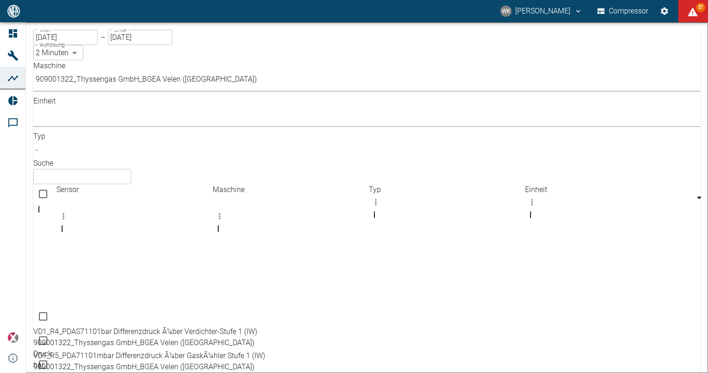
checkbox input "false"
checkbox input "true"
click at [152, 82] on body "WK Willy Kamnang Compressor 57 Dashboard Maschinen Analysen Reports Kommentare …" at bounding box center [354, 186] width 708 height 373
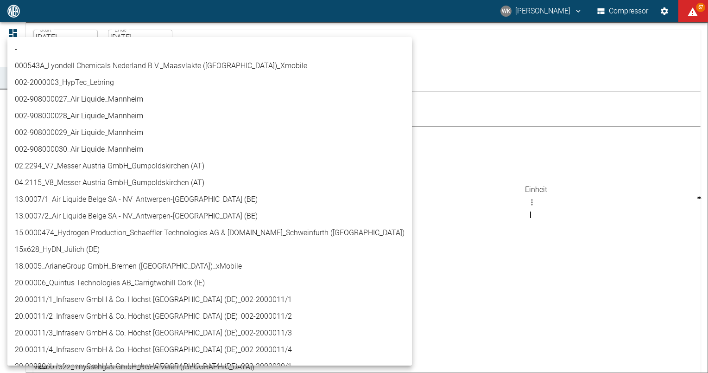
scroll to position [265, 0]
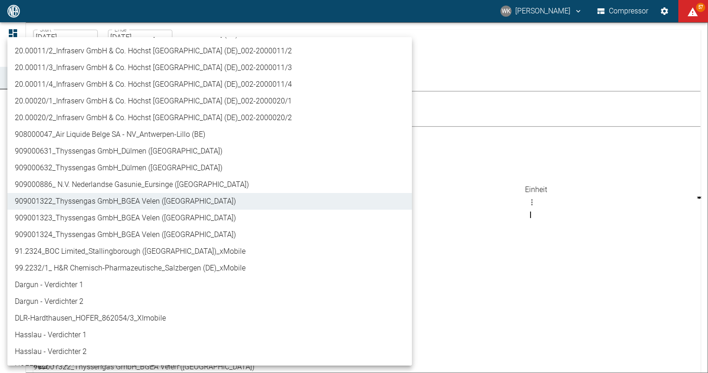
click at [86, 217] on li "909001323_Thyssengas GmbH_BGEA Velen ([GEOGRAPHIC_DATA])" at bounding box center [209, 217] width 405 height 17
type input "d323cb37-0897-47d8-890e-65236b20deb2"
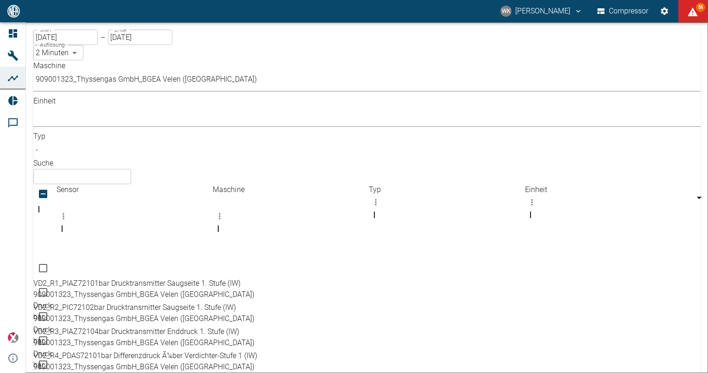
scroll to position [83, 0]
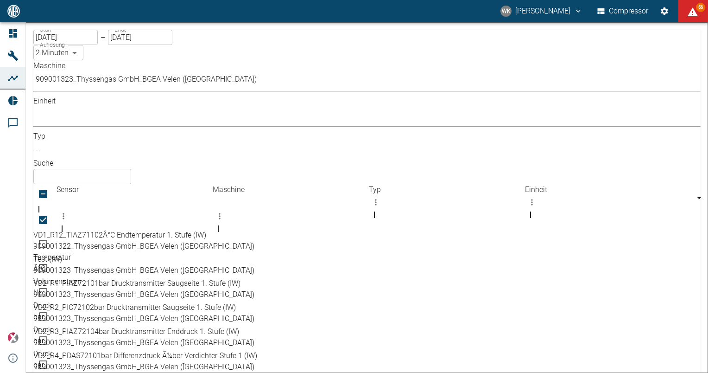
checkbox input "true"
click at [152, 82] on body "WK Willy Kamnang Compressor 56 Dashboard Maschinen Analysen Reports Kommentare …" at bounding box center [354, 186] width 708 height 373
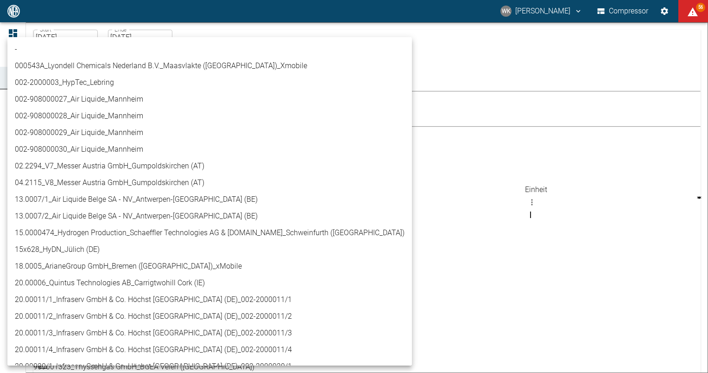
scroll to position [282, 0]
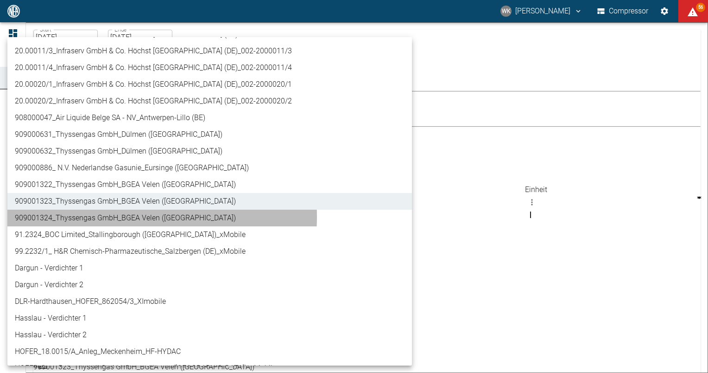
click at [107, 216] on li "909001324_Thyssengas GmbH_BGEA Velen ([GEOGRAPHIC_DATA])" at bounding box center [209, 217] width 405 height 17
type input "844eaeab-9828-4312-bce0-6553bba898d4"
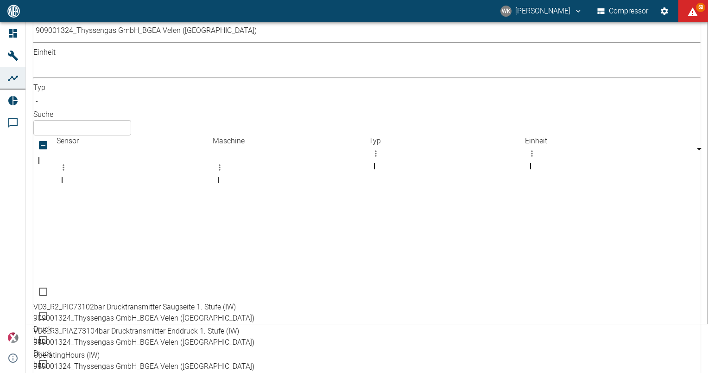
scroll to position [0, 0]
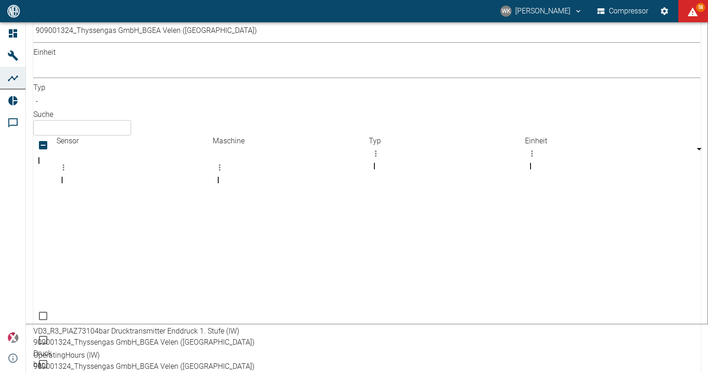
checkbox input "true"
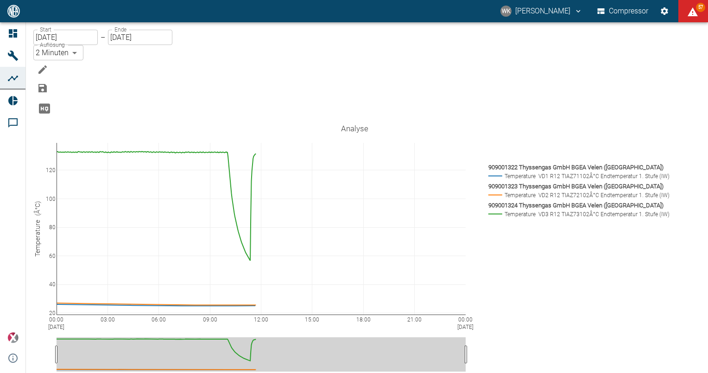
click at [72, 45] on input "[DATE]" at bounding box center [65, 37] width 64 height 15
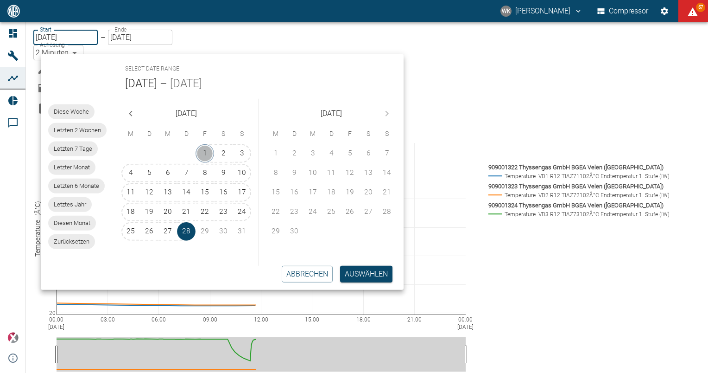
click at [207, 154] on button "1" at bounding box center [205, 153] width 19 height 19
type input "01.08.2025"
type input "10min"
click at [358, 275] on button "Auswählen" at bounding box center [366, 274] width 52 height 17
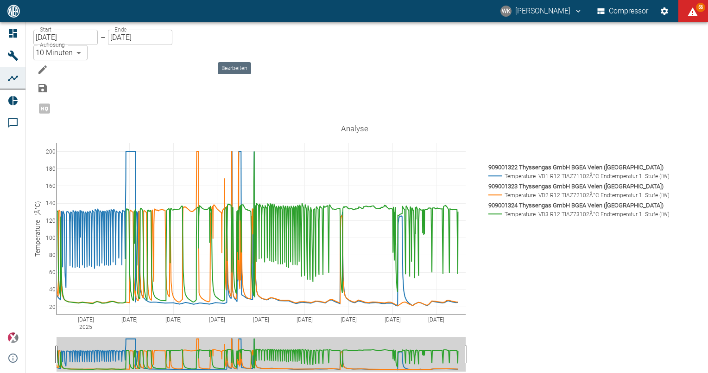
click at [48, 64] on icon "Bearbeiten" at bounding box center [42, 69] width 11 height 11
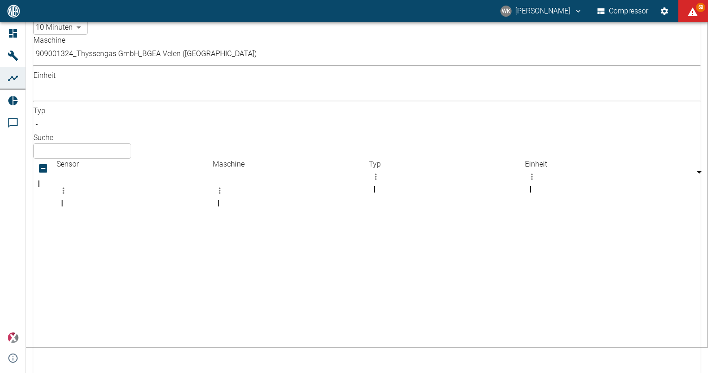
scroll to position [49, 0]
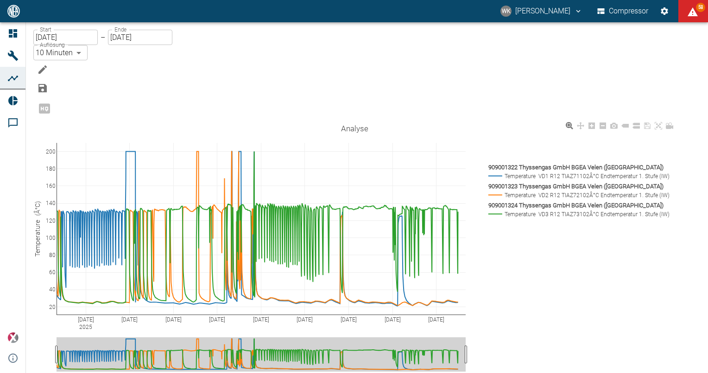
click at [579, 162] on rect at bounding box center [577, 166] width 183 height 9
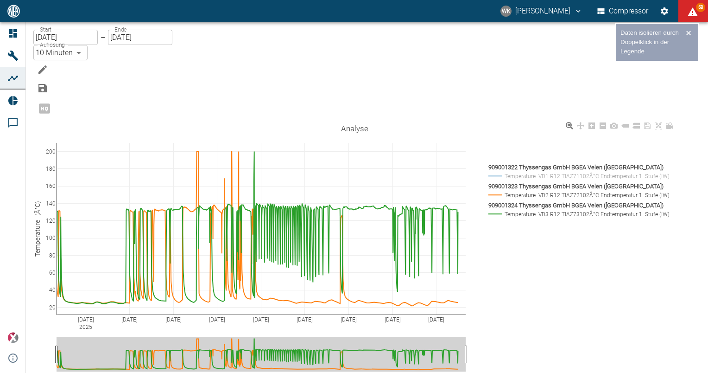
click at [537, 200] on rect at bounding box center [577, 204] width 183 height 9
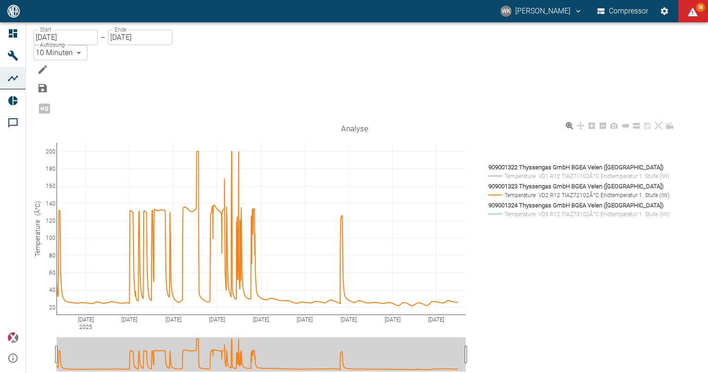
click at [527, 181] on rect at bounding box center [577, 185] width 183 height 9
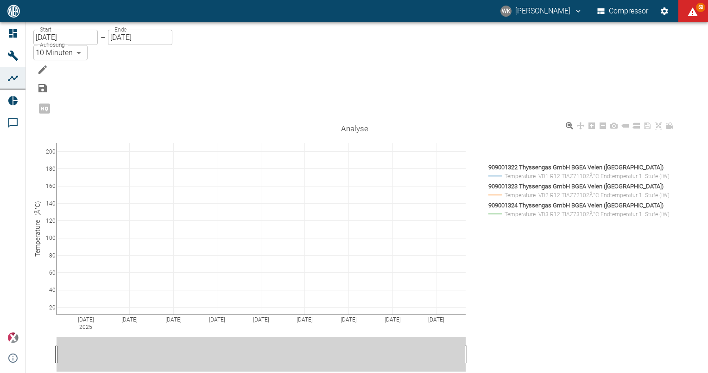
click at [525, 190] on rect at bounding box center [577, 194] width 183 height 9
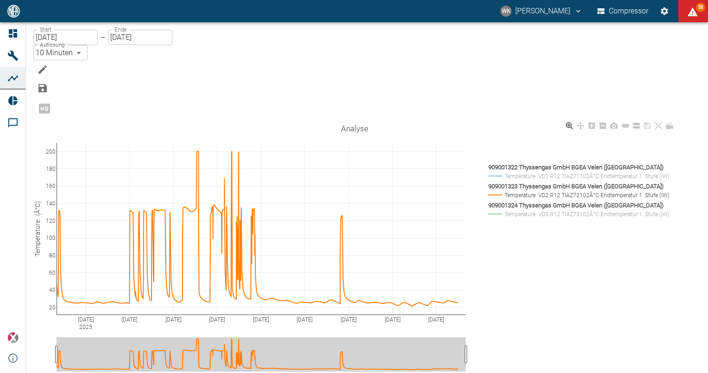
click at [530, 200] on rect at bounding box center [577, 204] width 183 height 9
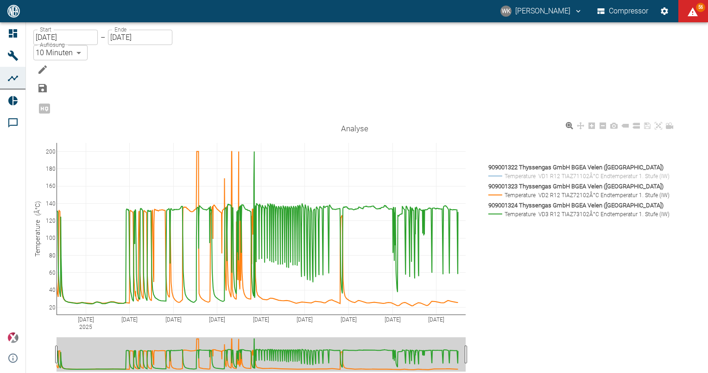
click at [528, 162] on rect at bounding box center [577, 166] width 183 height 9
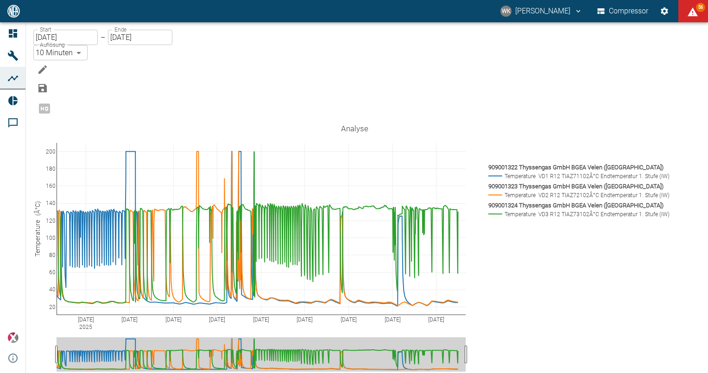
click at [213, 45] on body "WK Willy Kamnang Compressor 56 Dashboard Maschinen Analysen Reports Kommentare …" at bounding box center [354, 186] width 708 height 373
click at [210, 44] on div at bounding box center [354, 186] width 708 height 373
click at [210, 44] on body "WK Willy Kamnang Compressor 56 Dashboard Maschinen Analysen Reports Kommentare …" at bounding box center [354, 186] width 708 height 373
click at [332, 32] on div at bounding box center [354, 186] width 708 height 373
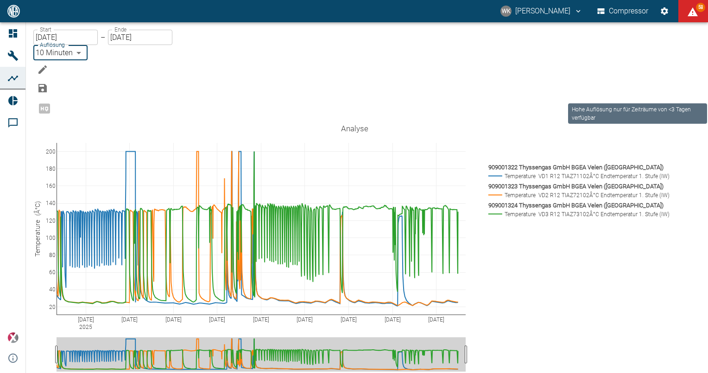
click at [56, 103] on span "Hohe Auflösung nur für Zeiträume von <3 Tagen verfügbar" at bounding box center [44, 107] width 22 height 9
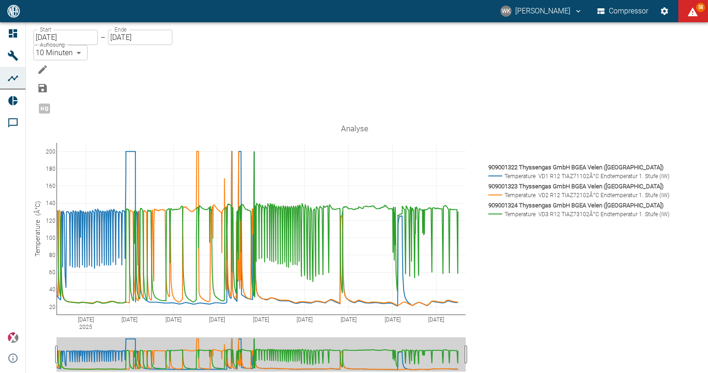
click at [216, 46] on body "WK Willy Kamnang Compressor 58 Dashboard Maschinen Analysen Reports Kommentare …" at bounding box center [354, 186] width 708 height 373
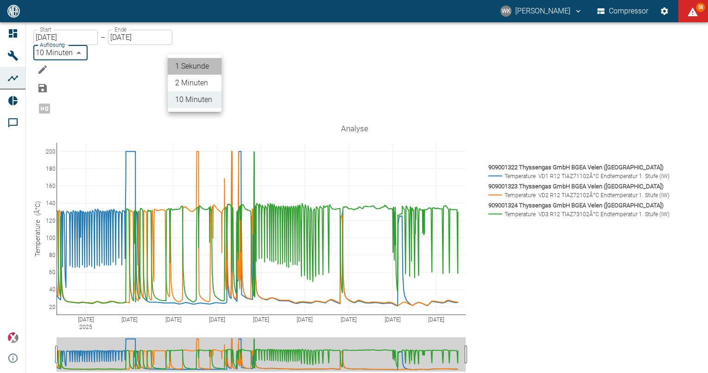
click at [190, 70] on li "1 Sekunde" at bounding box center [195, 66] width 54 height 17
type input "1sec"
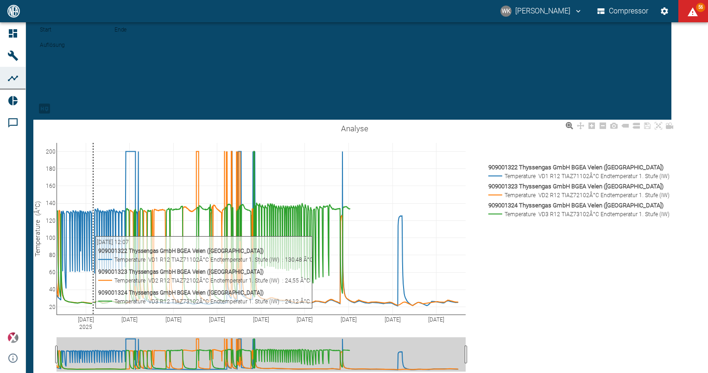
drag, startPoint x: 104, startPoint y: 257, endPoint x: 56, endPoint y: 80, distance: 184.1
click at [169, 258] on div "Aug 3 2025 Aug 6 Aug 9 Aug 12 Aug 15 Aug 18 Aug 21 Aug 24 Aug 27 20 40 60 80 10…" at bounding box center [354, 269] width 643 height 298
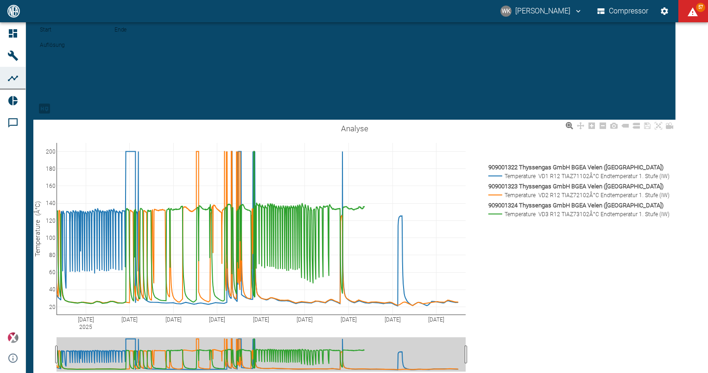
drag, startPoint x: 106, startPoint y: 123, endPoint x: 511, endPoint y: 177, distance: 409.1
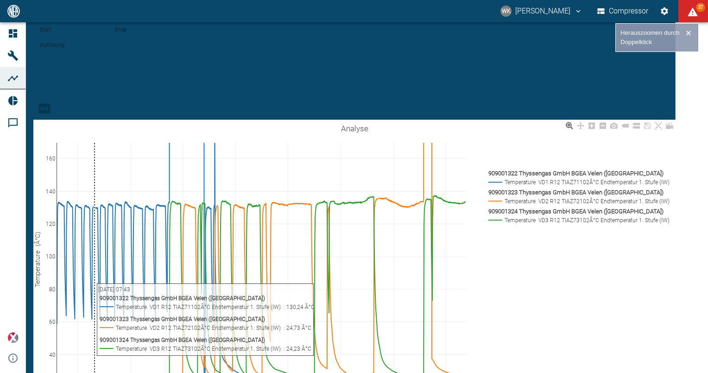
click at [511, 177] on div "Aug 4 2025 Aug 5 Aug 6 Aug 7 Aug 8 Aug 9 Aug 10 Aug 11 40 60 80 100 120 140 160…" at bounding box center [354, 305] width 643 height 371
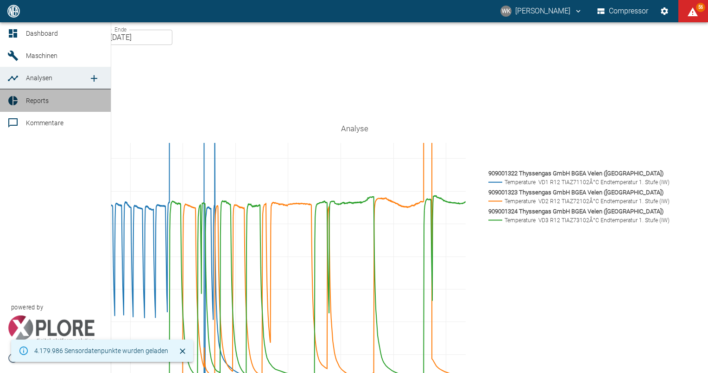
click at [29, 102] on span "Reports" at bounding box center [37, 100] width 23 height 7
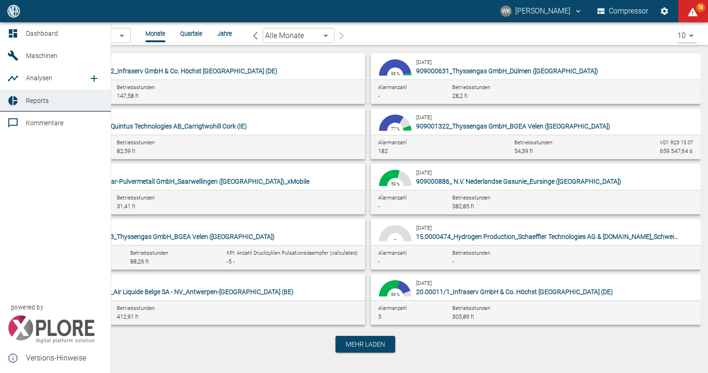
click at [22, 76] on link "Analysen" at bounding box center [55, 78] width 111 height 22
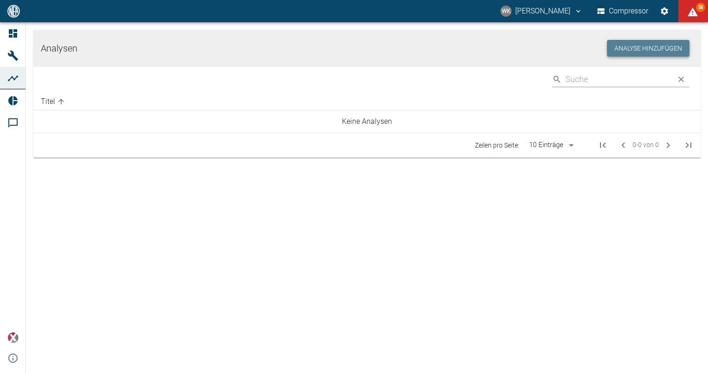
click at [634, 44] on button "Analyse hinzufügen" at bounding box center [648, 48] width 82 height 17
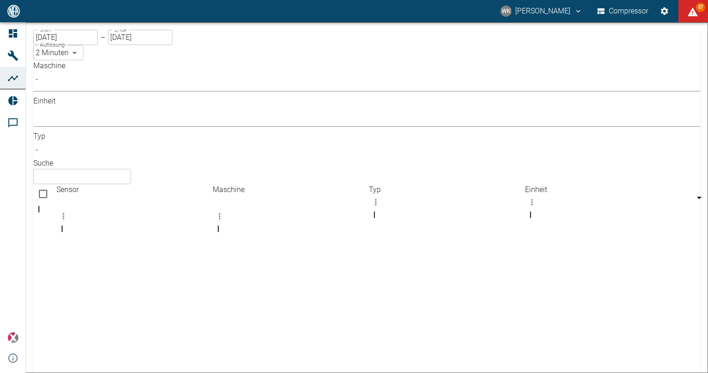
scroll to position [416, 0]
click at [131, 169] on input "text" at bounding box center [82, 176] width 98 height 15
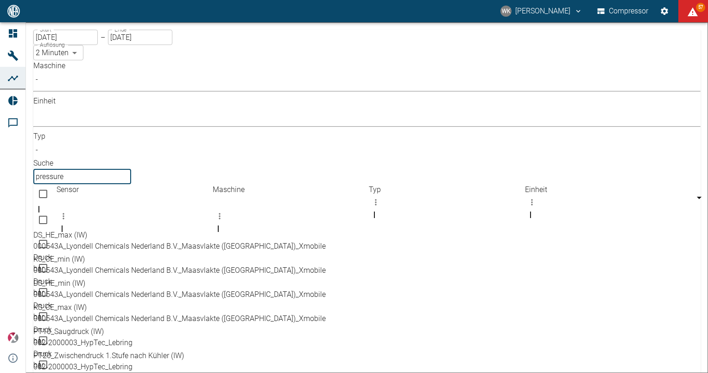
scroll to position [166, 0]
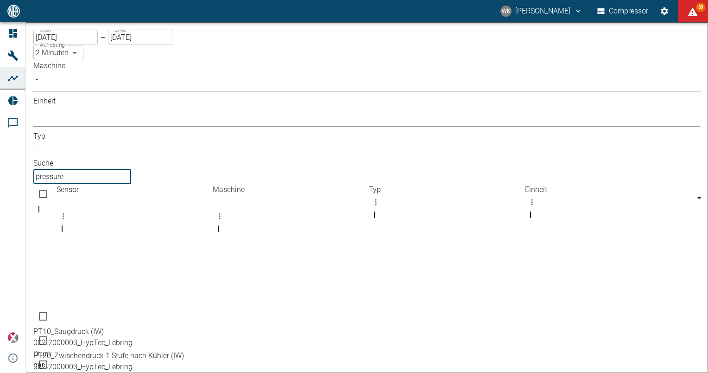
drag, startPoint x: 473, startPoint y: 82, endPoint x: 358, endPoint y: 78, distance: 115.0
click at [373, 78] on div "Maschine - ​ Einheit ​ ​ Typ - ​ Suche pressure ​" at bounding box center [366, 122] width 667 height 124
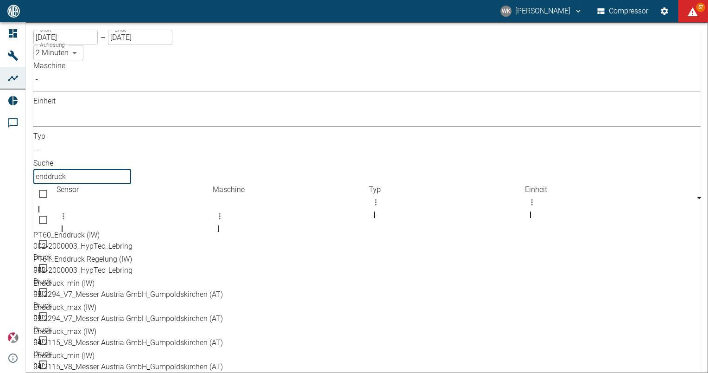
type input "enddruck"
click at [136, 84] on body "WK Willy Kamnang Compressor 57 Dashboard Maschinen Analysen Reports Kommentare …" at bounding box center [354, 186] width 708 height 373
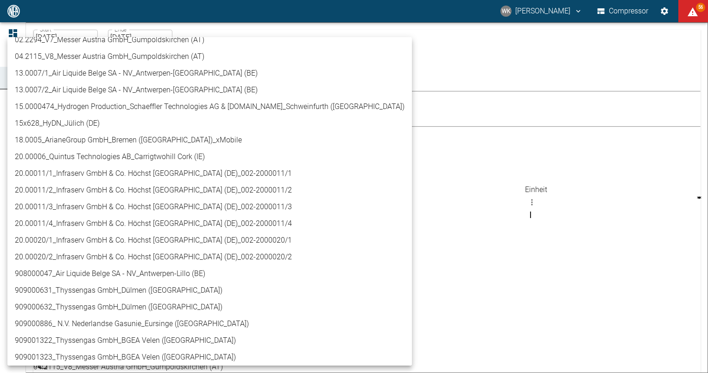
scroll to position [139, 0]
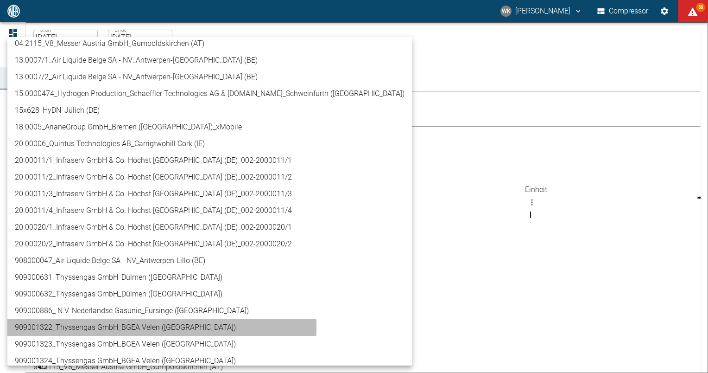
click at [65, 326] on li "909001322_Thyssengas GmbH_BGEA Velen ([GEOGRAPHIC_DATA])" at bounding box center [209, 327] width 405 height 17
type input "259bb4d1-24a0-4d0a-9cdd-a1b37587fdca"
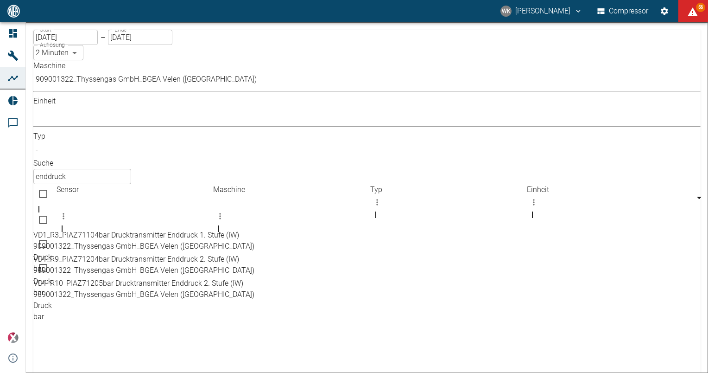
click at [7, 158] on div "Dashboard Maschinen Analysen Reports Kommentare powered by Versions-Hinweise" at bounding box center [13, 197] width 26 height 350
drag, startPoint x: 221, startPoint y: 104, endPoint x: 284, endPoint y: 111, distance: 63.4
click at [276, 223] on div "Sensor" at bounding box center [167, 236] width 220 height 26
click at [52, 234] on input "Select row" at bounding box center [42, 243] width 19 height 19
checkbox input "false"
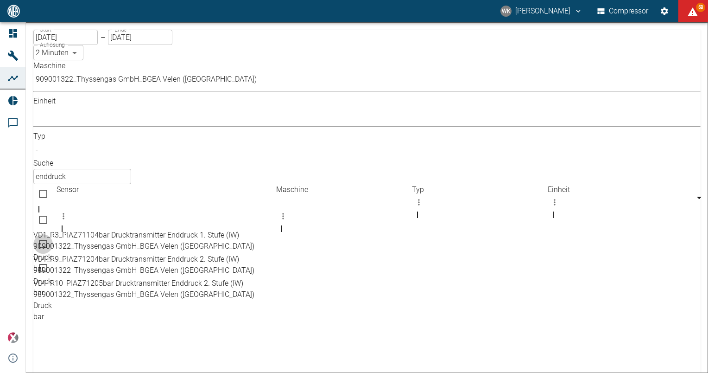
checkbox input "true"
drag, startPoint x: 219, startPoint y: 105, endPoint x: 260, endPoint y: 112, distance: 41.8
click at [254, 223] on div "Sensor" at bounding box center [156, 236] width 198 height 26
click at [50, 258] on input "Select row" at bounding box center [42, 267] width 19 height 19
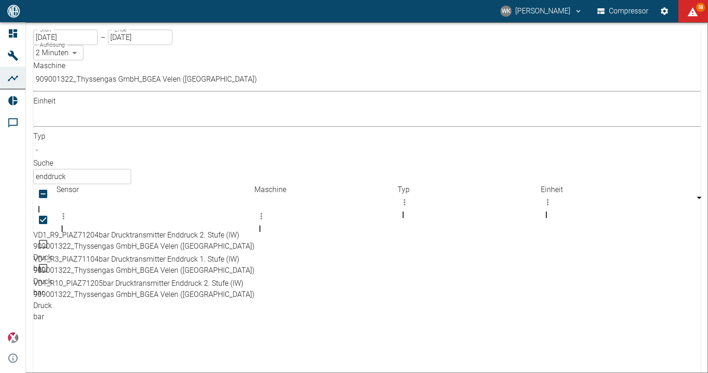
checkbox input "true"
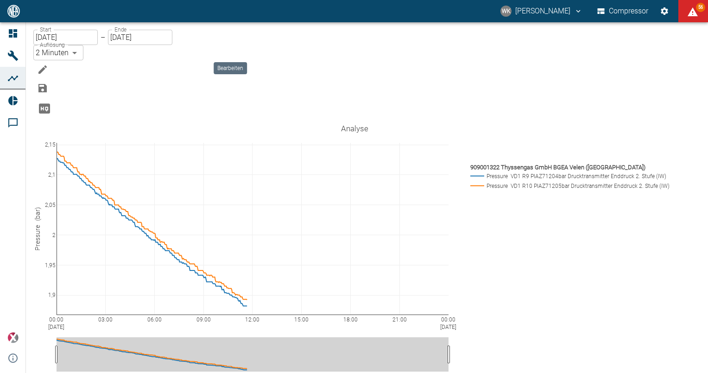
click at [48, 64] on icon "Bearbeiten" at bounding box center [42, 69] width 11 height 11
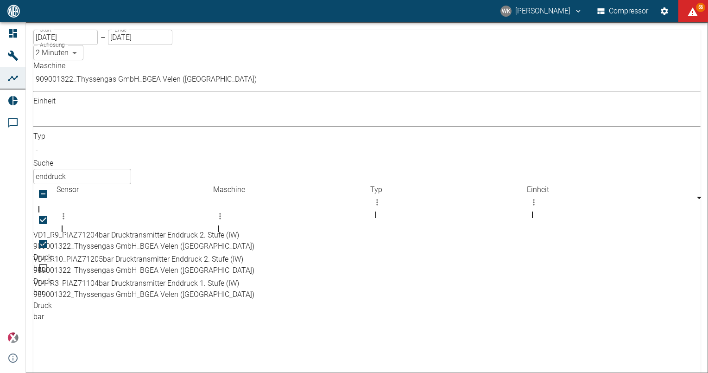
click at [366, 83] on body "WK Willy Kamnang Compressor 56 Dashboard Maschinen Analysen Reports Kommentare …" at bounding box center [354, 186] width 708 height 373
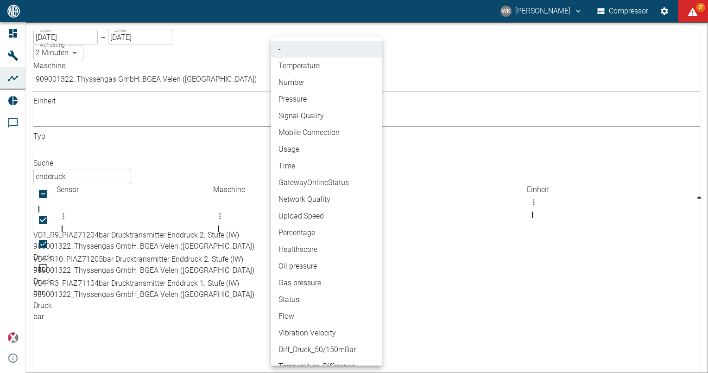
click at [499, 244] on div at bounding box center [354, 186] width 708 height 373
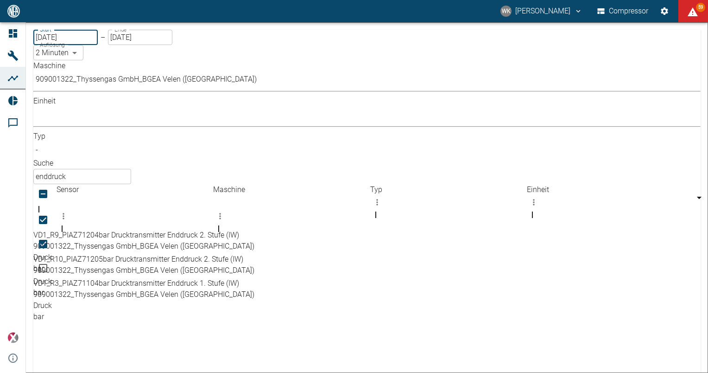
click at [71, 43] on input "[DATE]" at bounding box center [65, 37] width 64 height 15
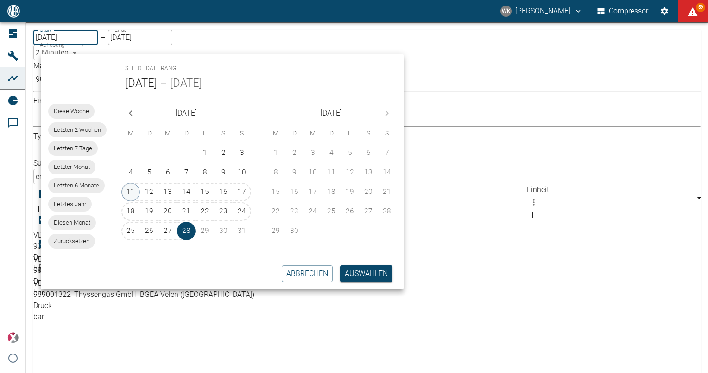
click at [133, 188] on button "11" at bounding box center [130, 192] width 19 height 19
type input "11.08.2025"
click at [363, 273] on button "Auswählen" at bounding box center [366, 273] width 52 height 17
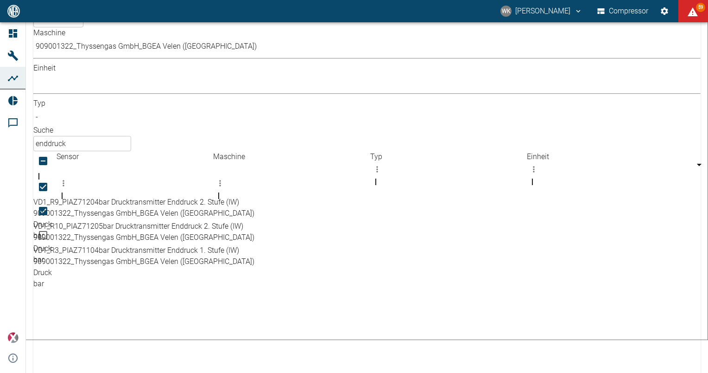
scroll to position [49, 0]
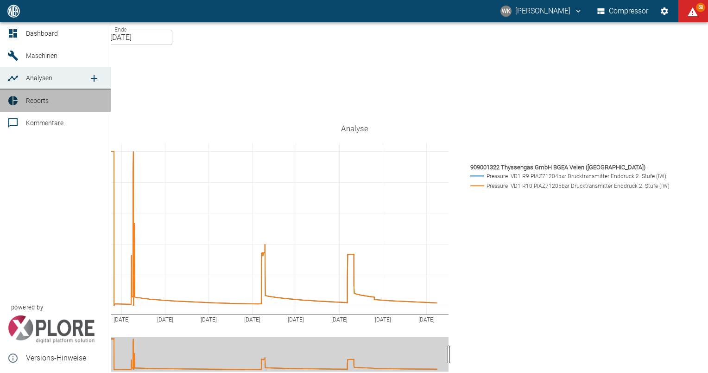
click at [15, 102] on icon at bounding box center [12, 100] width 9 height 9
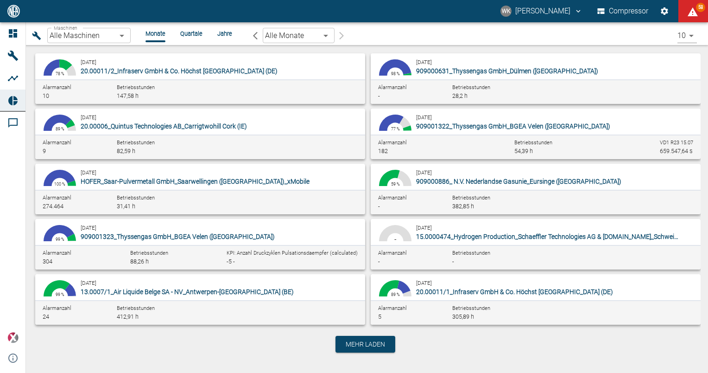
click at [121, 27] on div "Maschinen Alle Maschinen Maschinen Monate Quartale Jahre Alle Monate [object Ob…" at bounding box center [363, 35] width 667 height 19
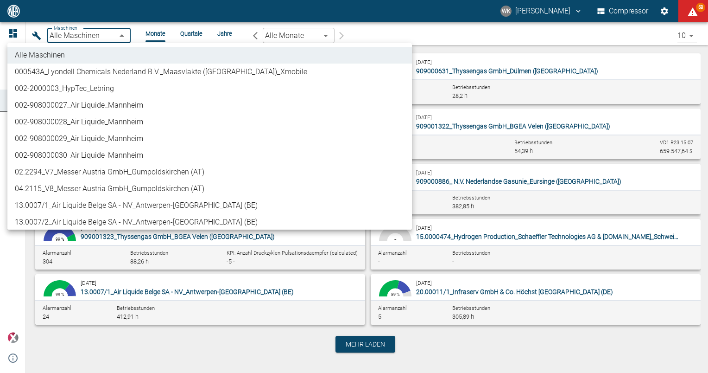
click at [123, 37] on body "WK Willy Kamnang Compressor 58 Dashboard Maschinen Analysen Reports Kommentare …" at bounding box center [354, 186] width 708 height 373
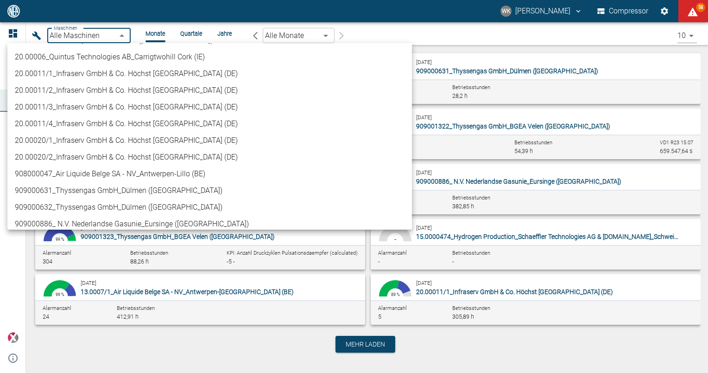
scroll to position [278, 0]
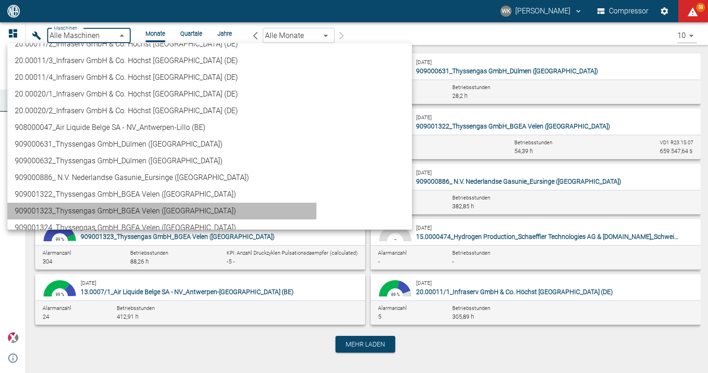
click at [43, 209] on li "909001323_Thyssengas GmbH_BGEA Velen ([GEOGRAPHIC_DATA])" at bounding box center [209, 211] width 405 height 17
type input "d323cb37-0897-47d8-890e-65236b20deb2"
